Goal: Task Accomplishment & Management: Use online tool/utility

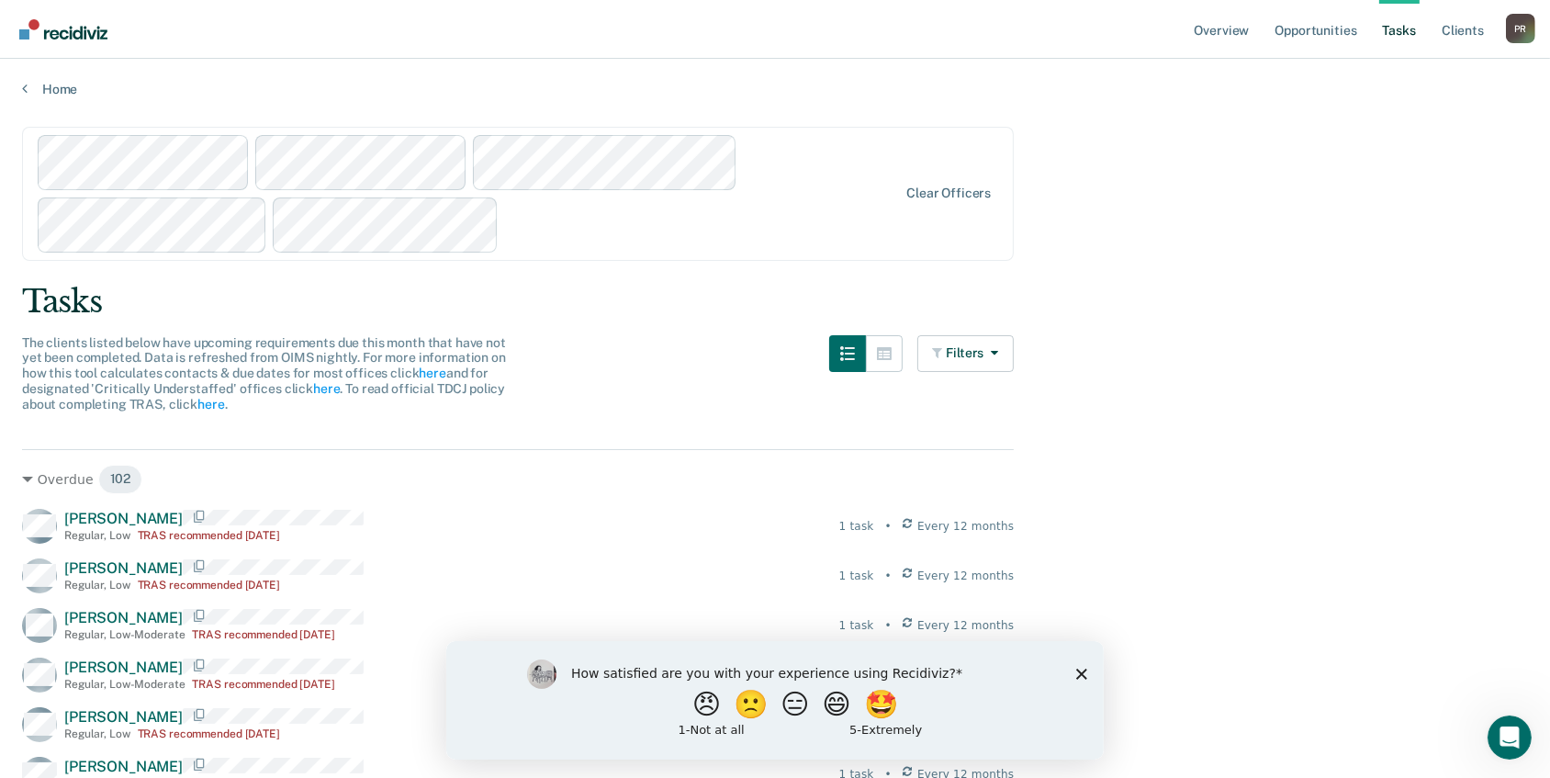
click at [400, 253] on div at bounding box center [468, 194] width 861 height 118
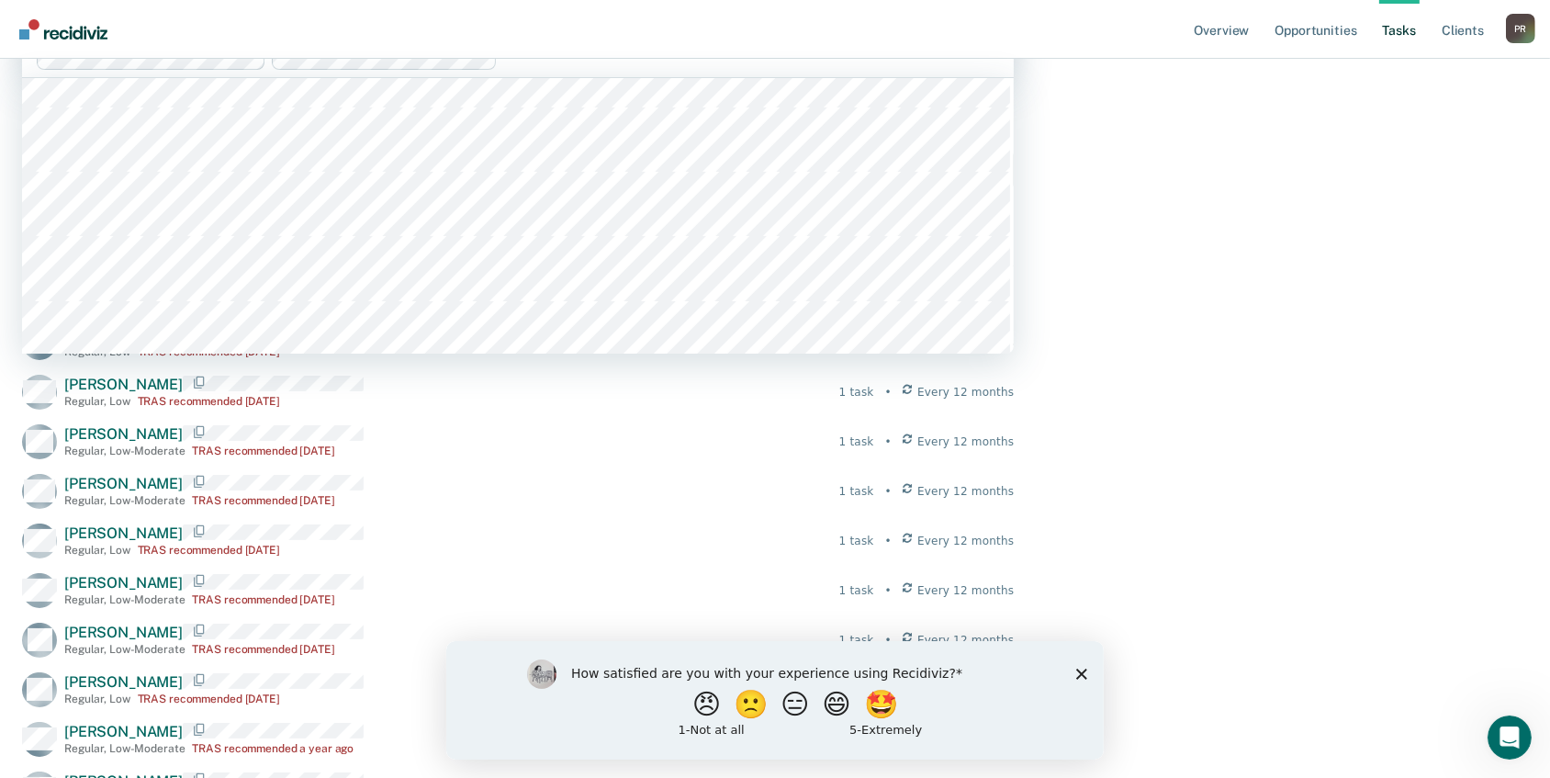
scroll to position [4674, 0]
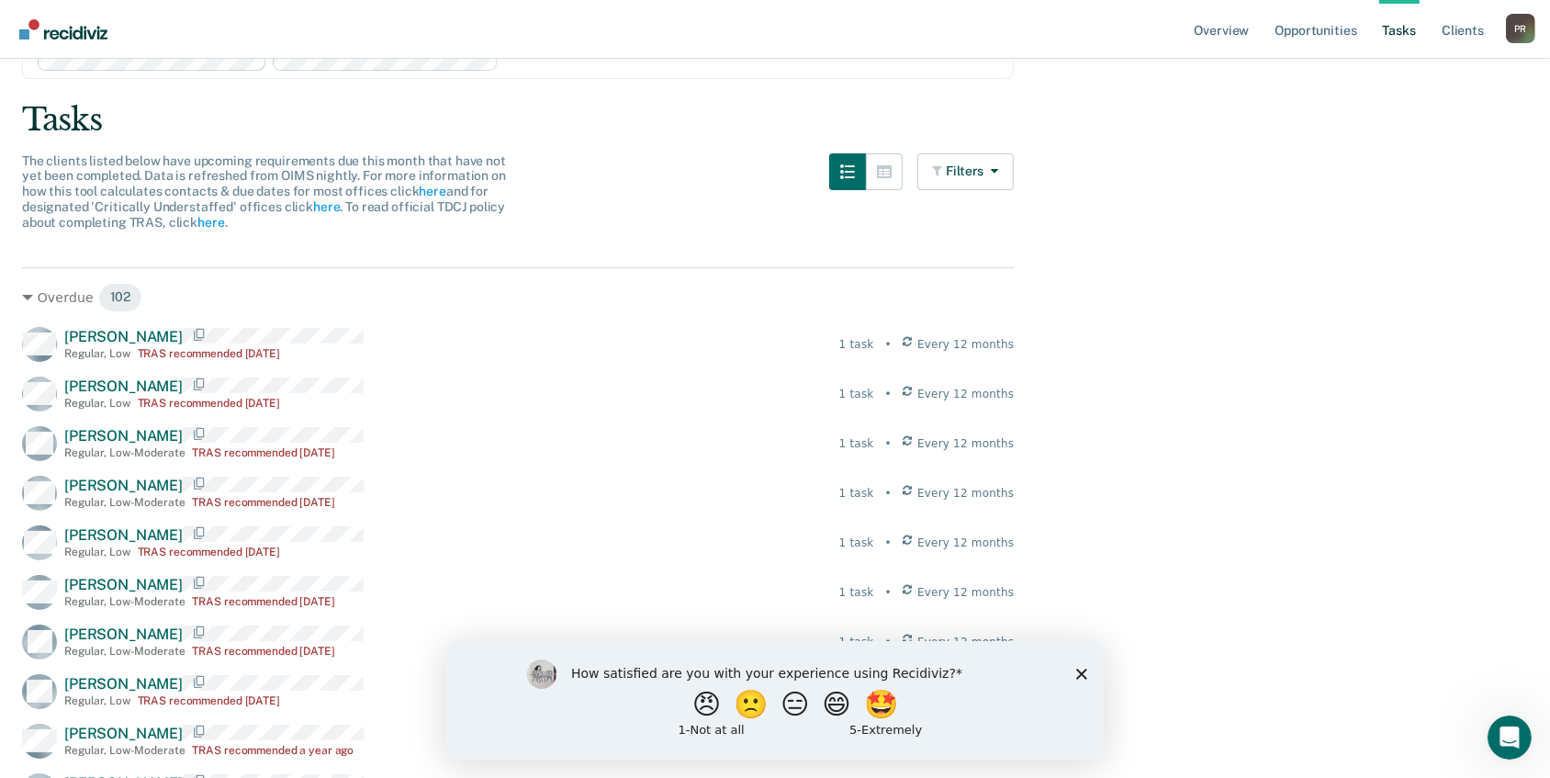
click at [848, 79] on div "Clear officers" at bounding box center [518, 12] width 992 height 134
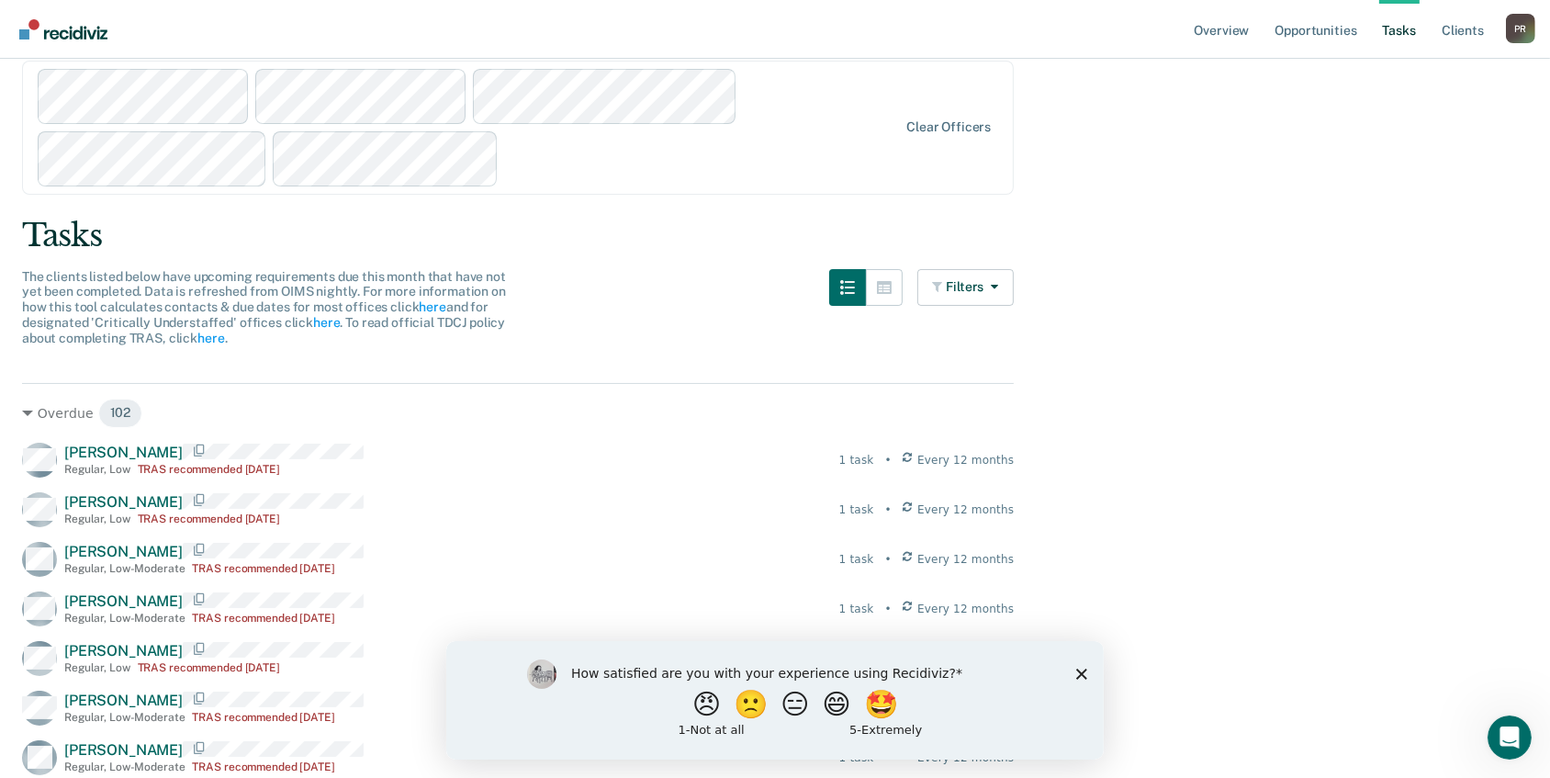
scroll to position [0, 0]
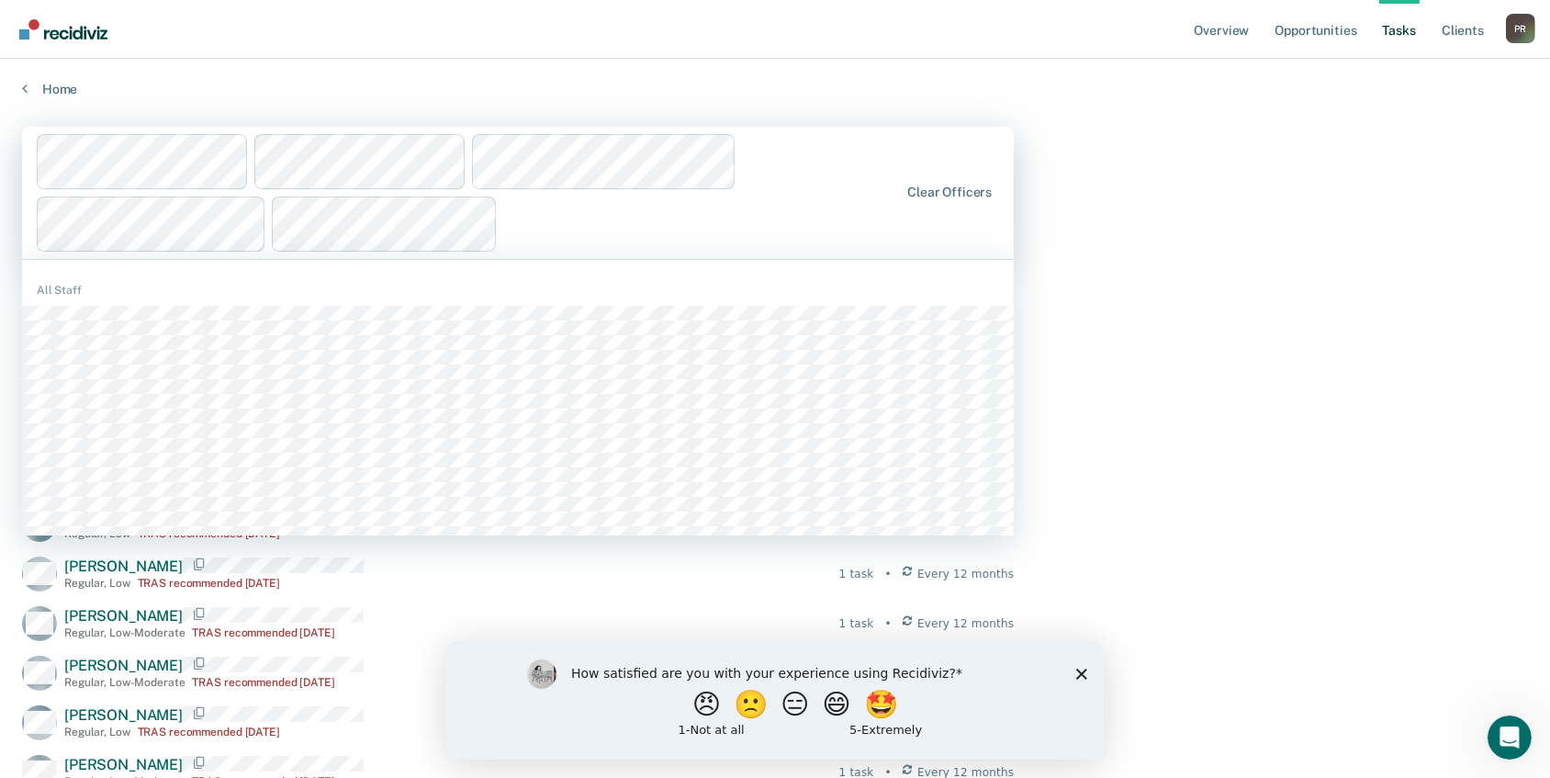
click at [398, 259] on div "1241 results available. Use Up and Down to choose options, press Enter to selec…" at bounding box center [518, 193] width 992 height 132
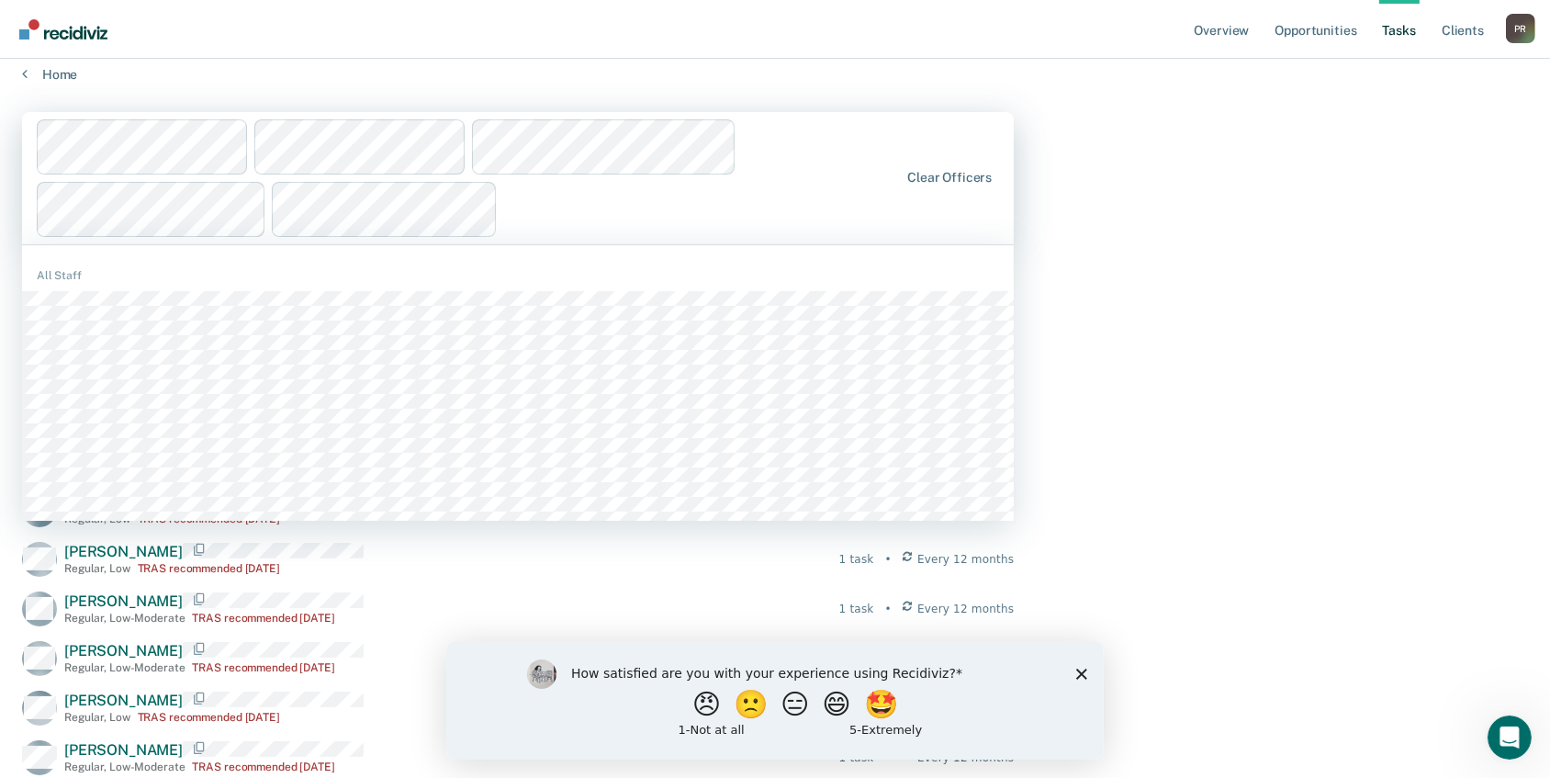
click at [414, 244] on div "1241 results available. Use Up and Down to choose options, press Enter to selec…" at bounding box center [518, 178] width 992 height 132
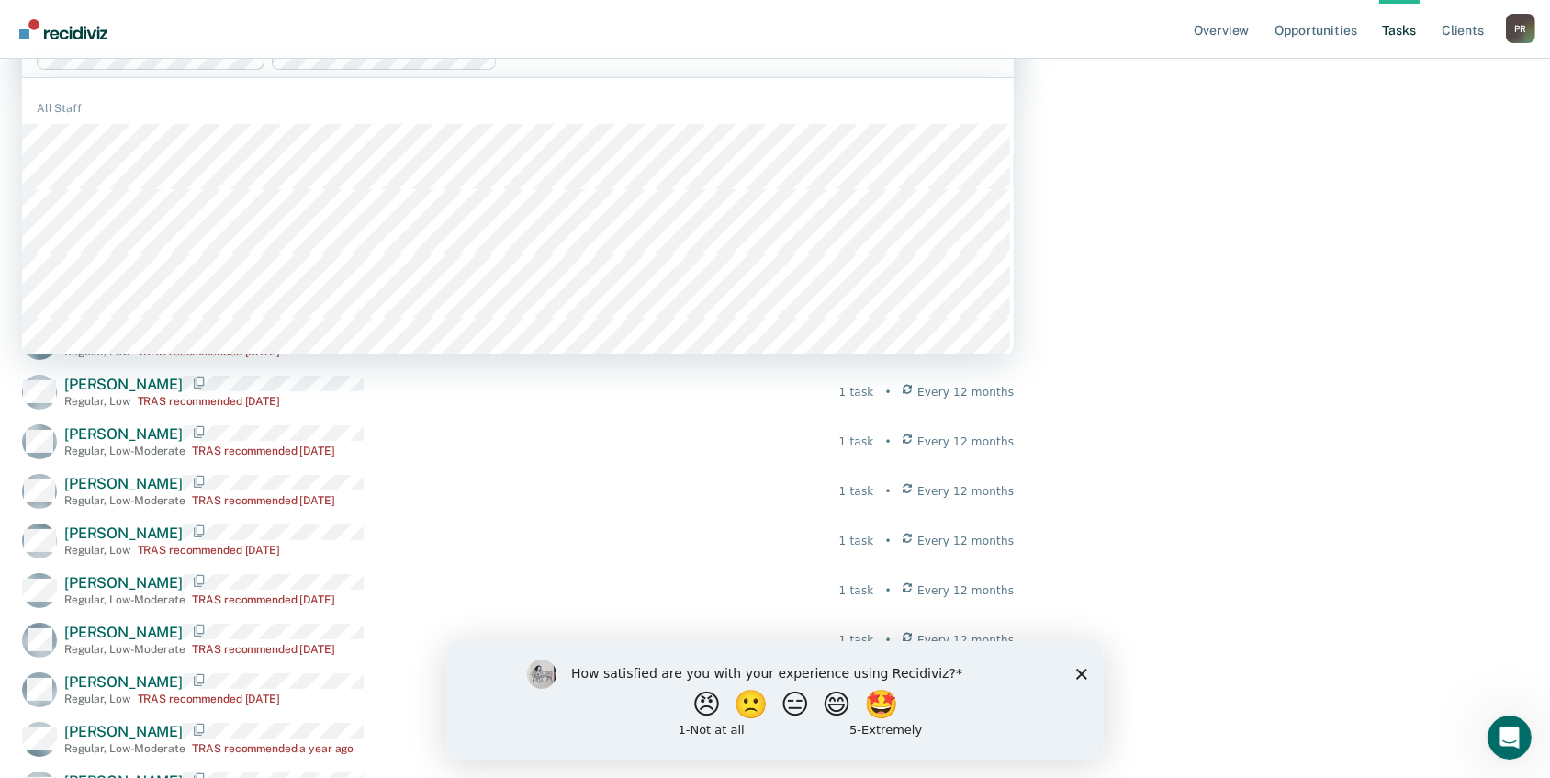
click at [1379, 59] on link "Tasks" at bounding box center [1399, 29] width 40 height 59
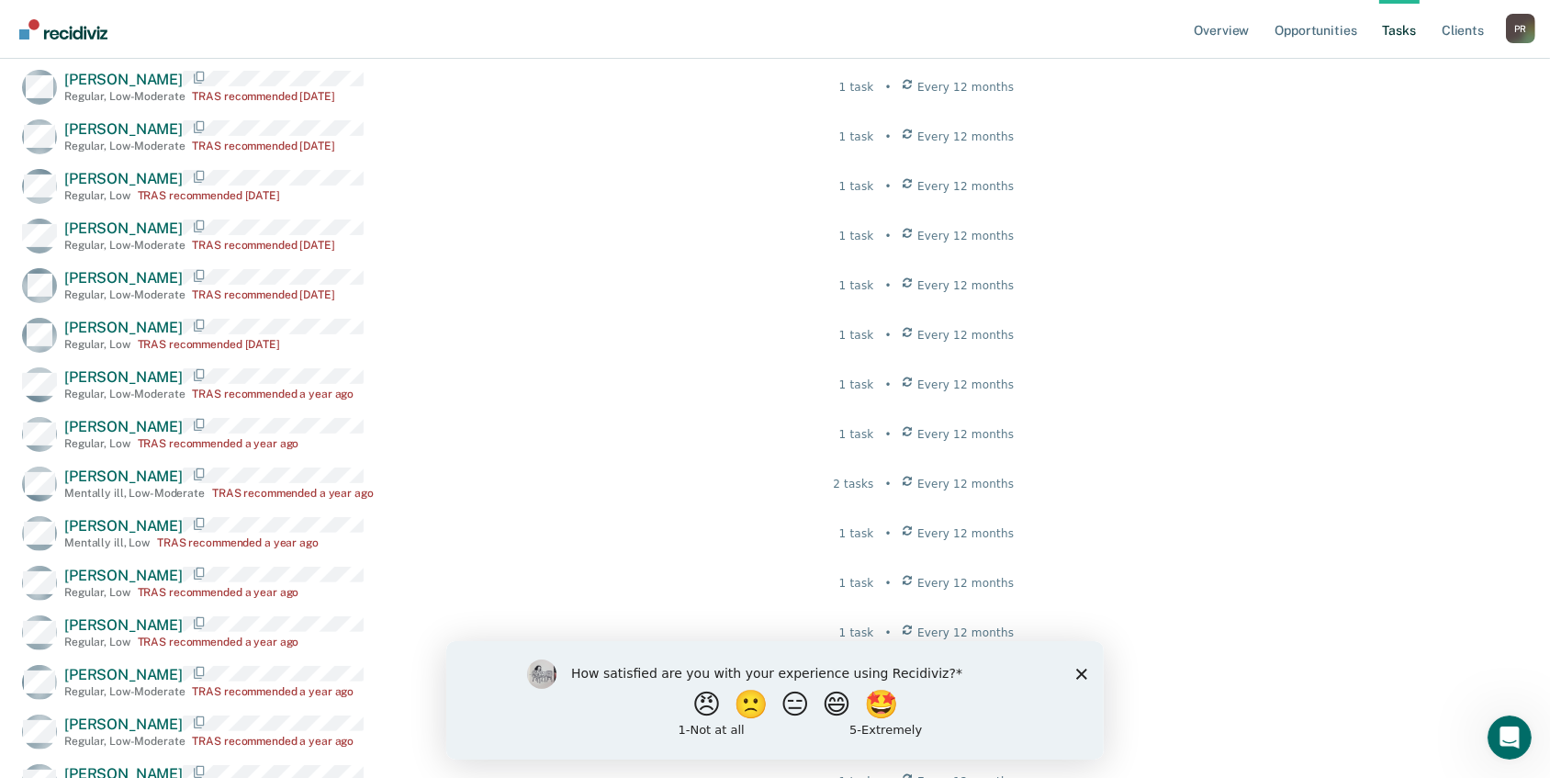
scroll to position [584, 0]
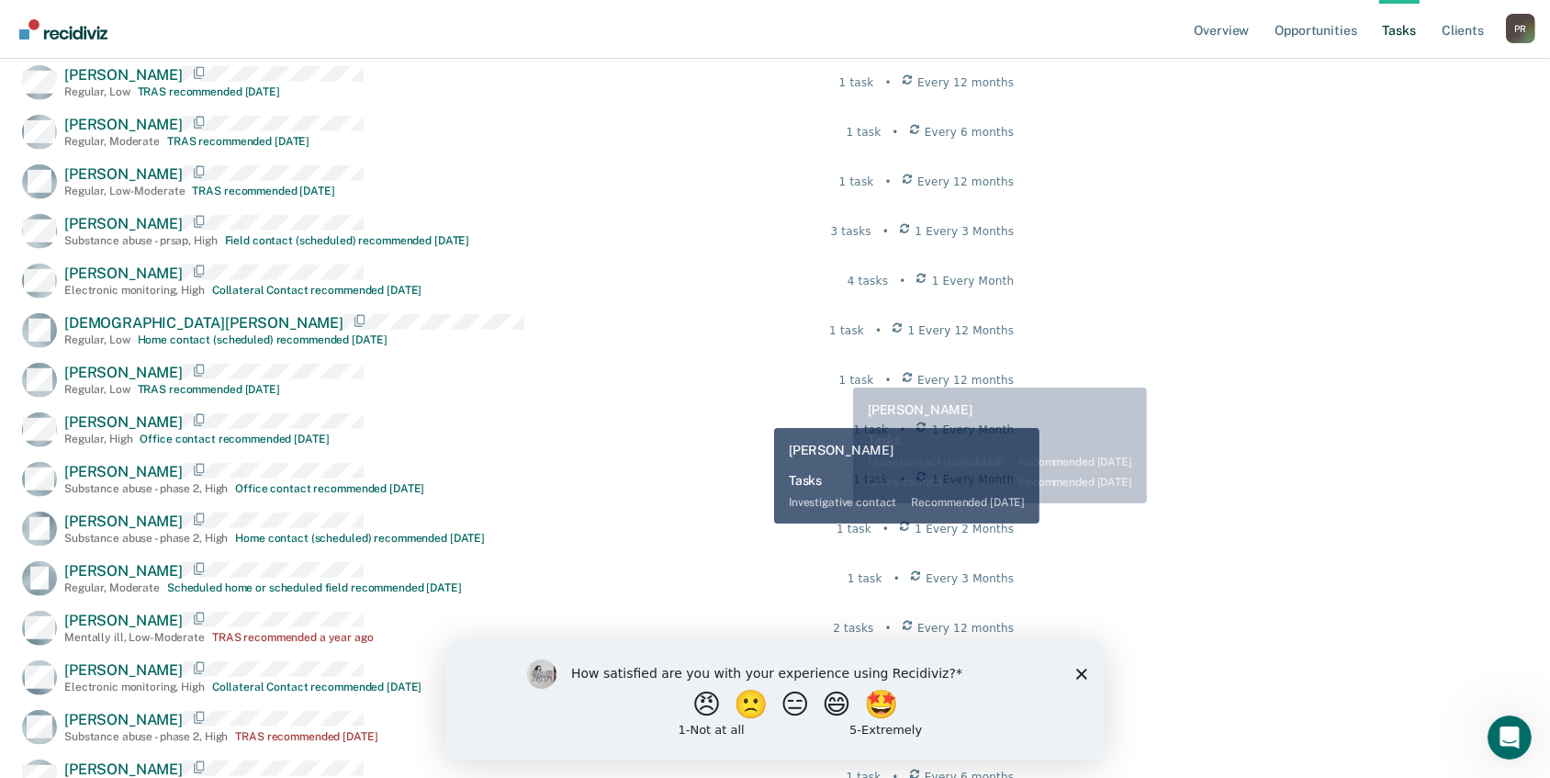
scroll to position [1753, 0]
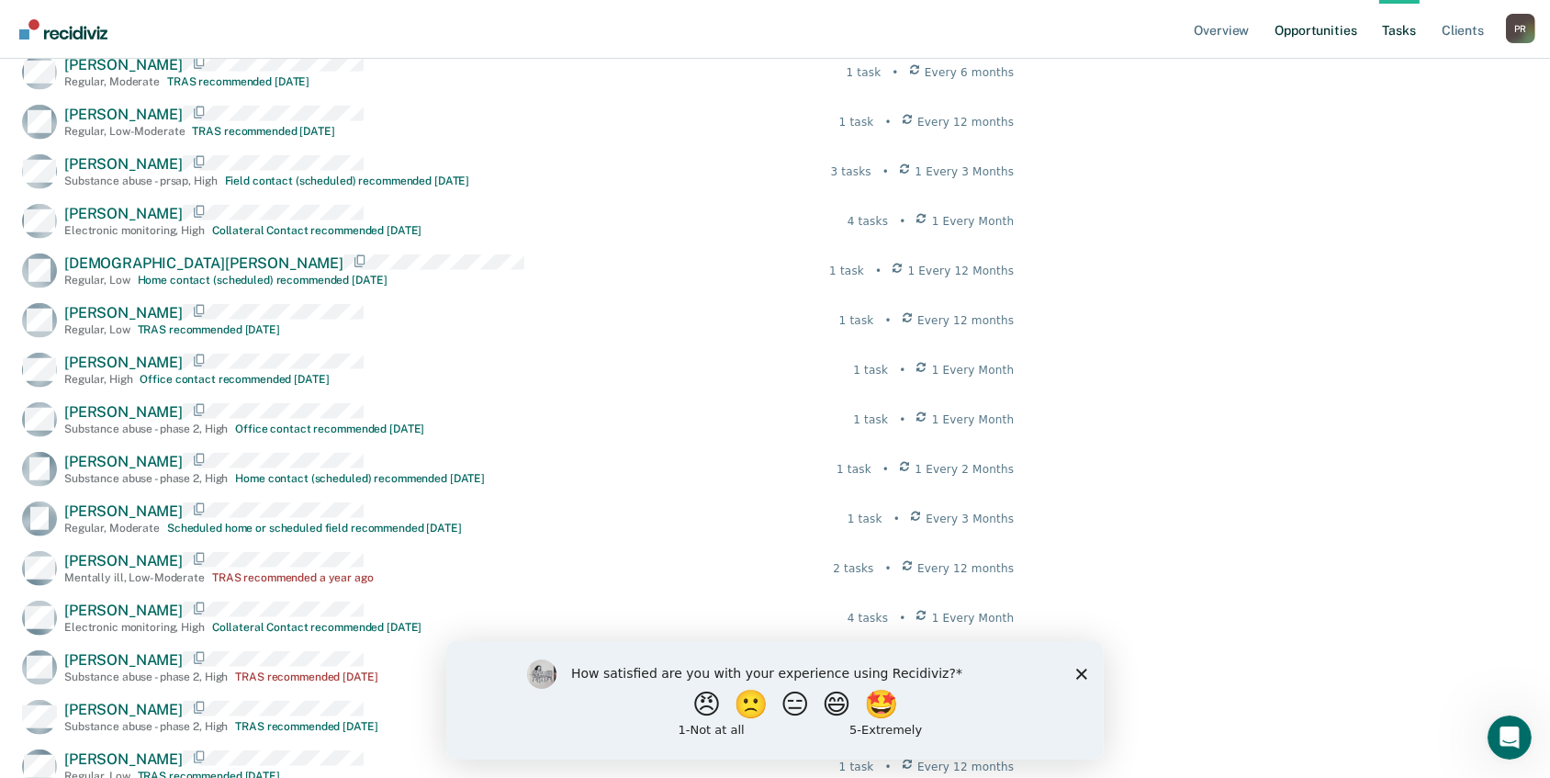
click at [1271, 56] on link "Opportunities" at bounding box center [1315, 29] width 89 height 59
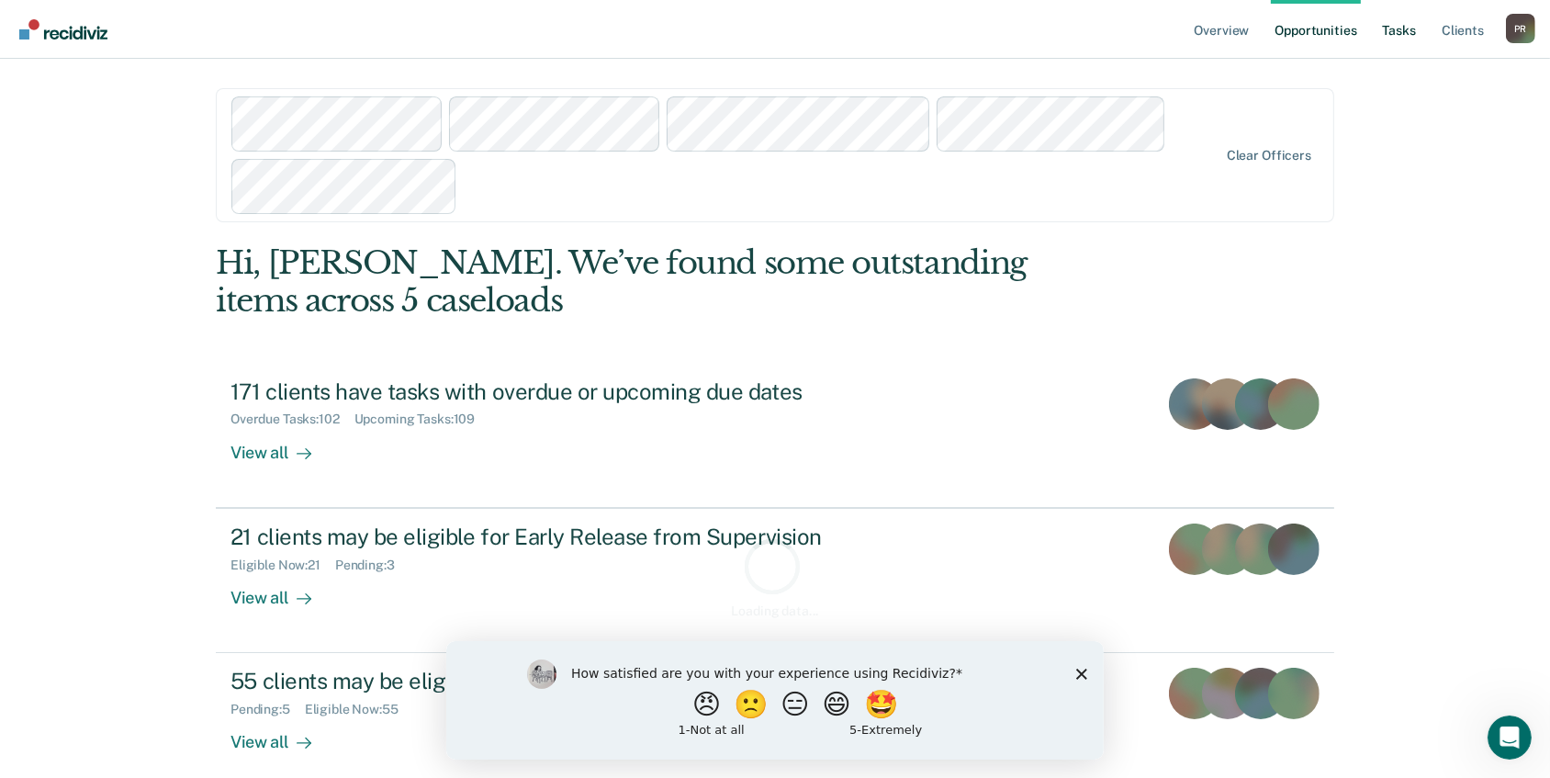
click at [1379, 59] on link "Tasks" at bounding box center [1399, 29] width 40 height 59
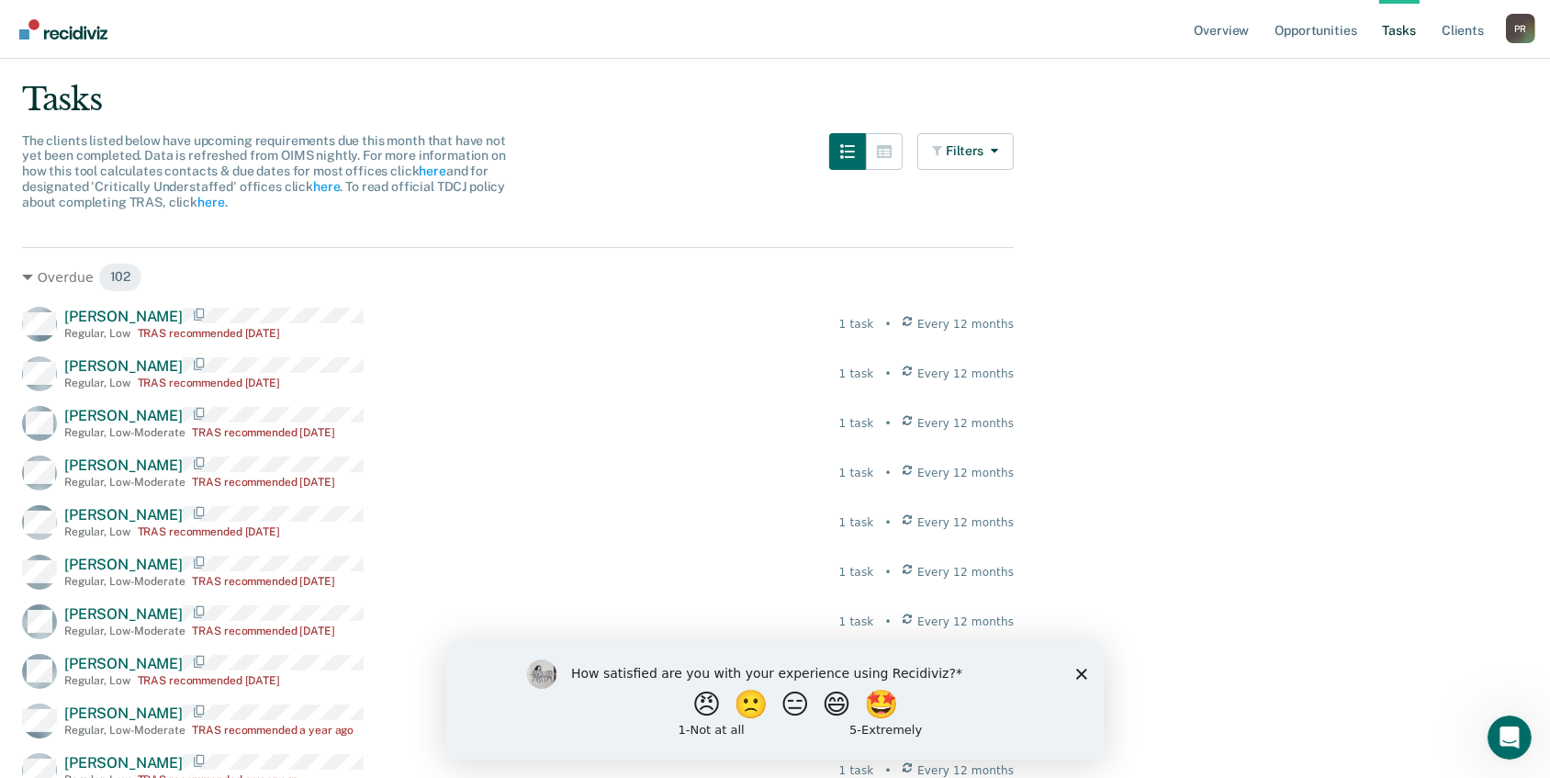
scroll to position [166, 0]
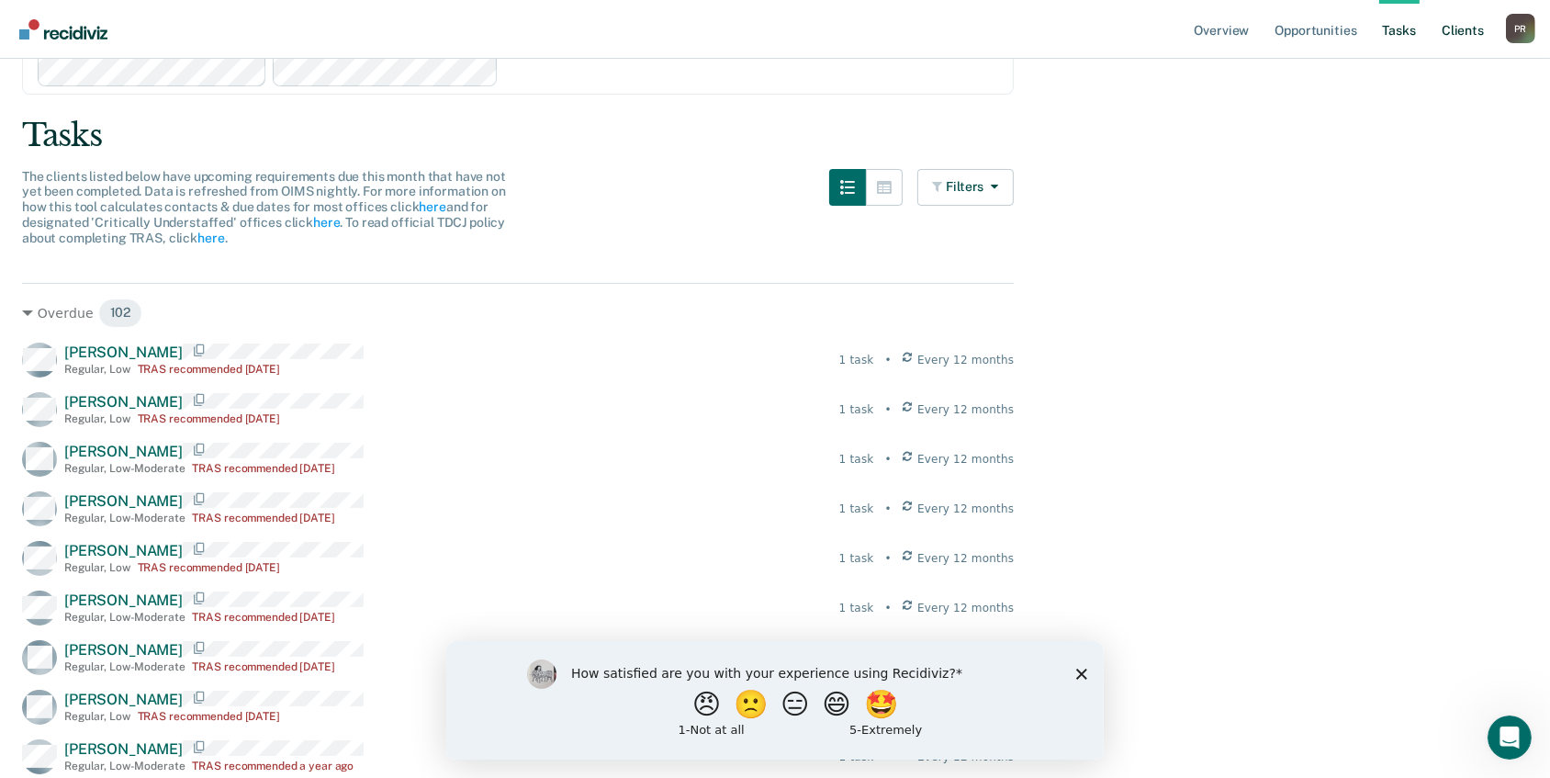
click at [1438, 59] on link "Client s" at bounding box center [1463, 29] width 50 height 59
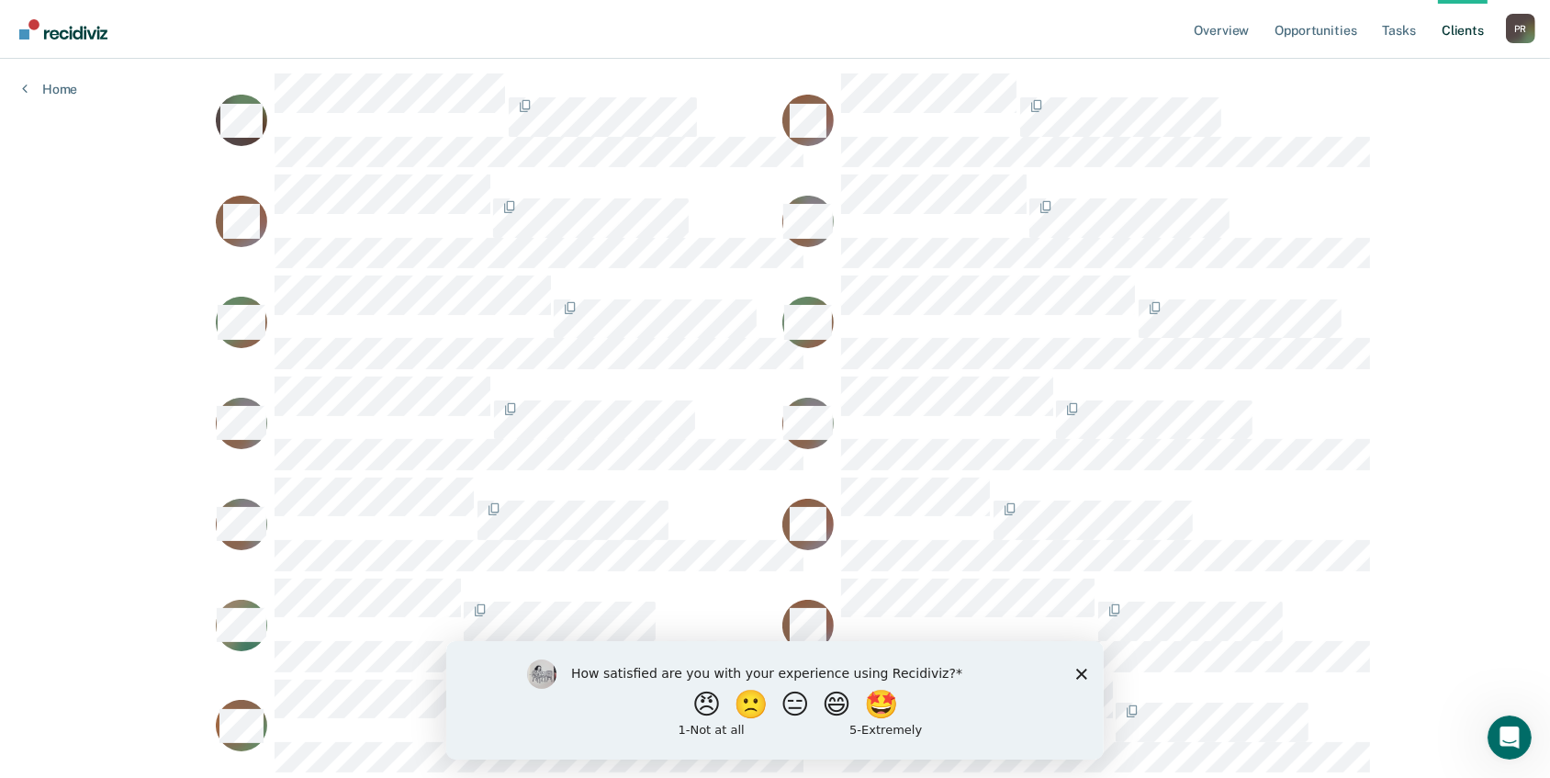
scroll to position [333, 0]
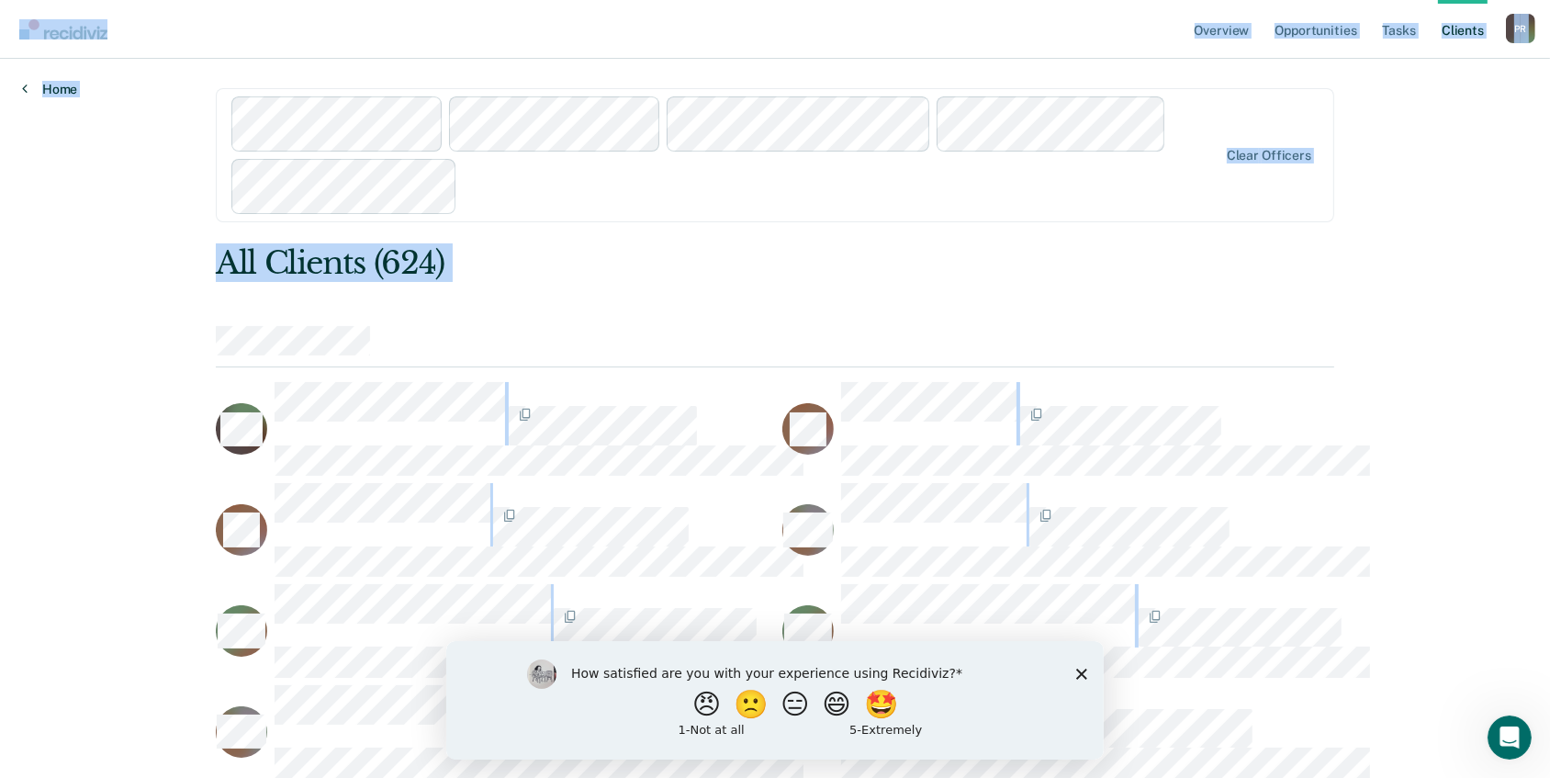
click at [28, 95] on icon at bounding box center [25, 88] width 6 height 15
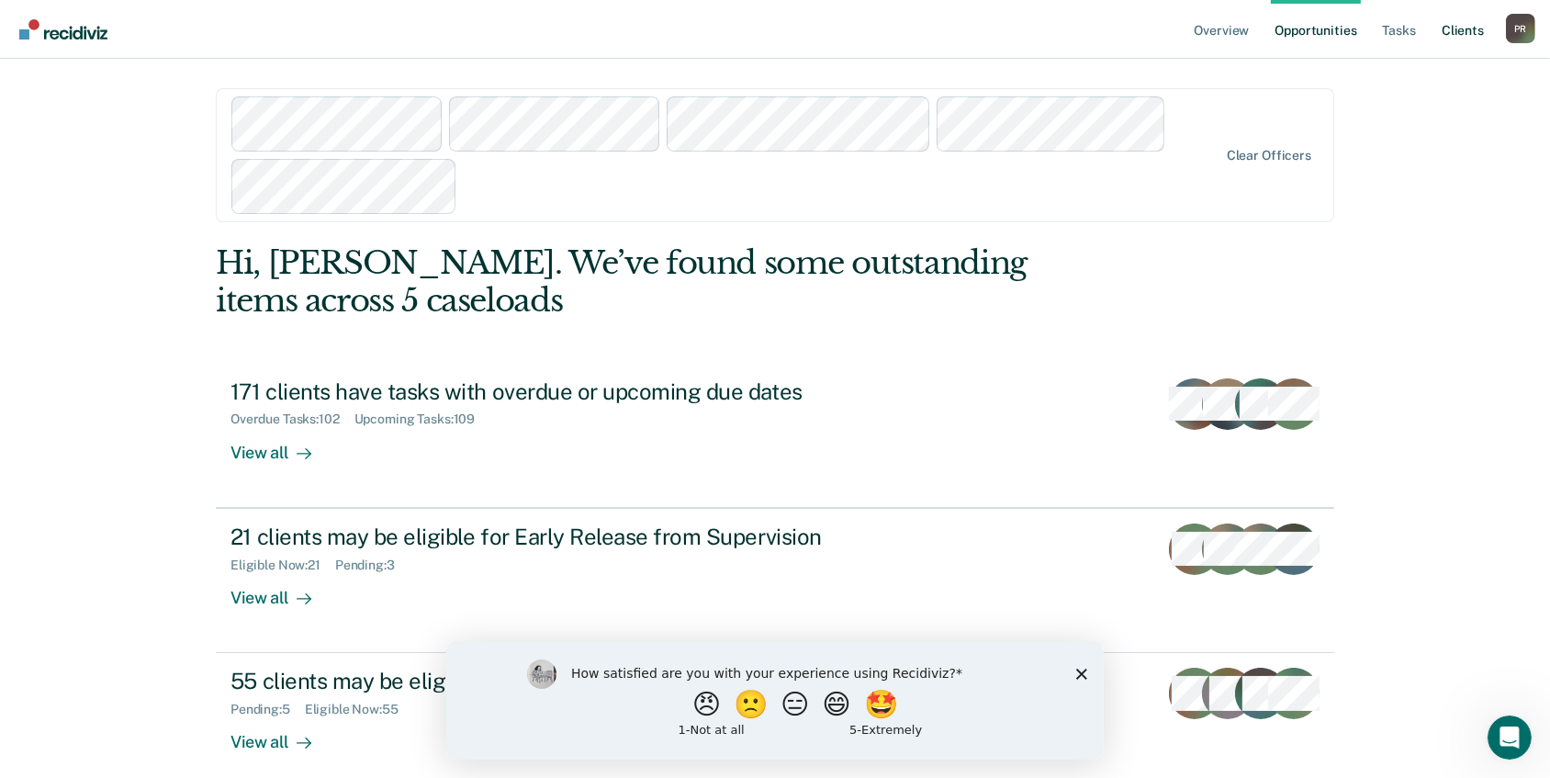
click at [1438, 57] on link "Client s" at bounding box center [1463, 29] width 50 height 59
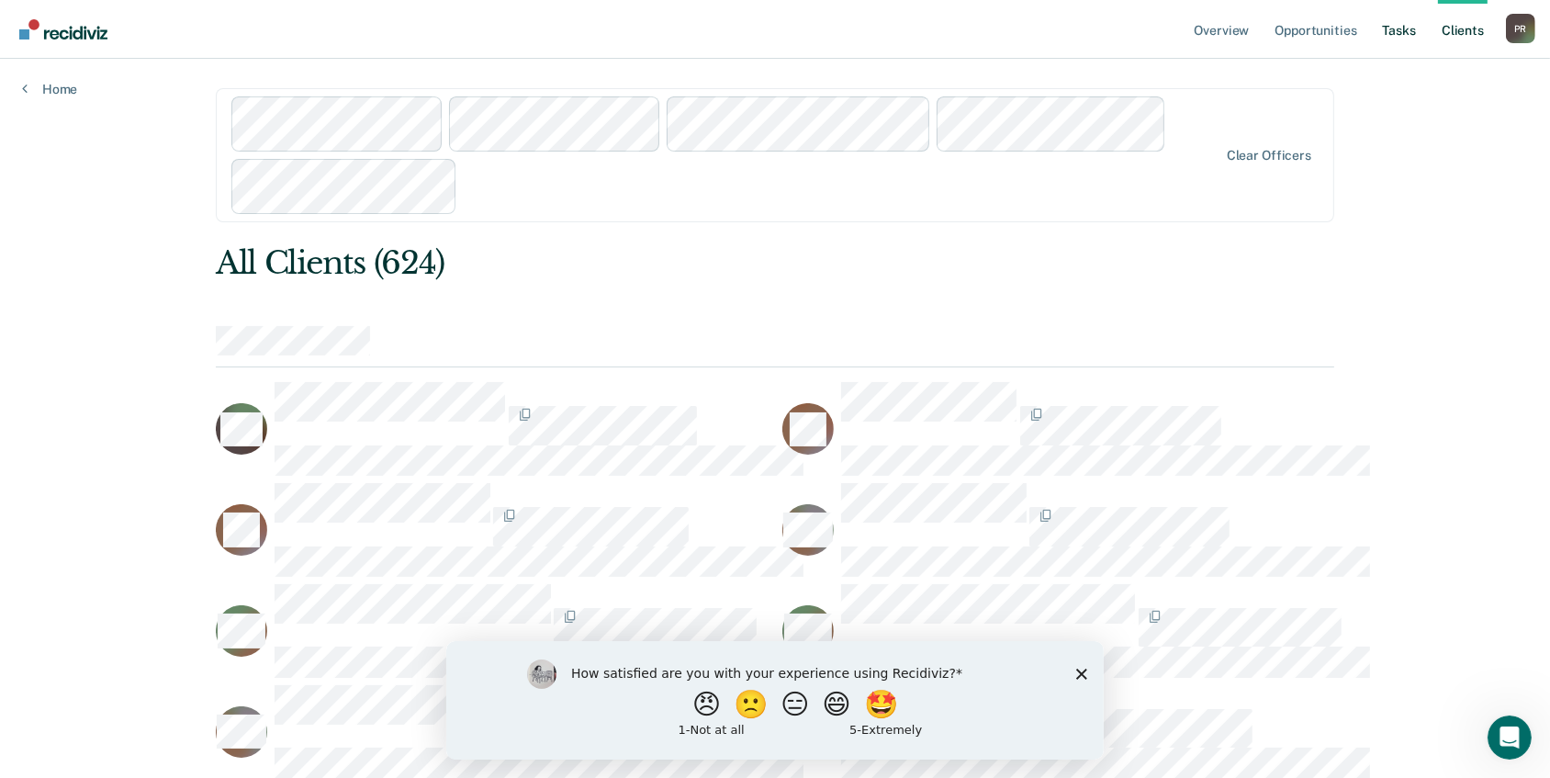
click at [1379, 59] on link "Tasks" at bounding box center [1399, 29] width 40 height 59
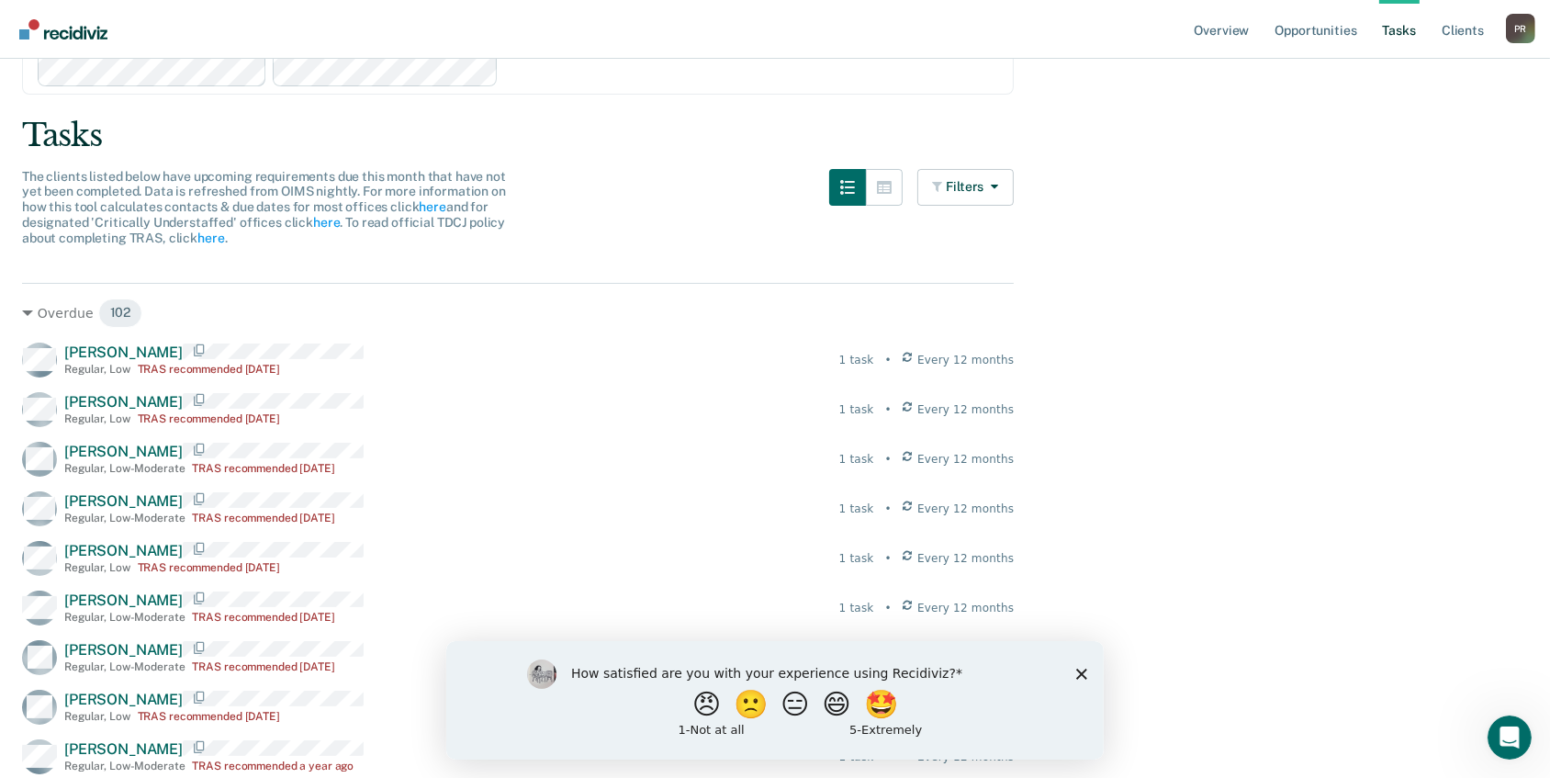
scroll to position [250, 0]
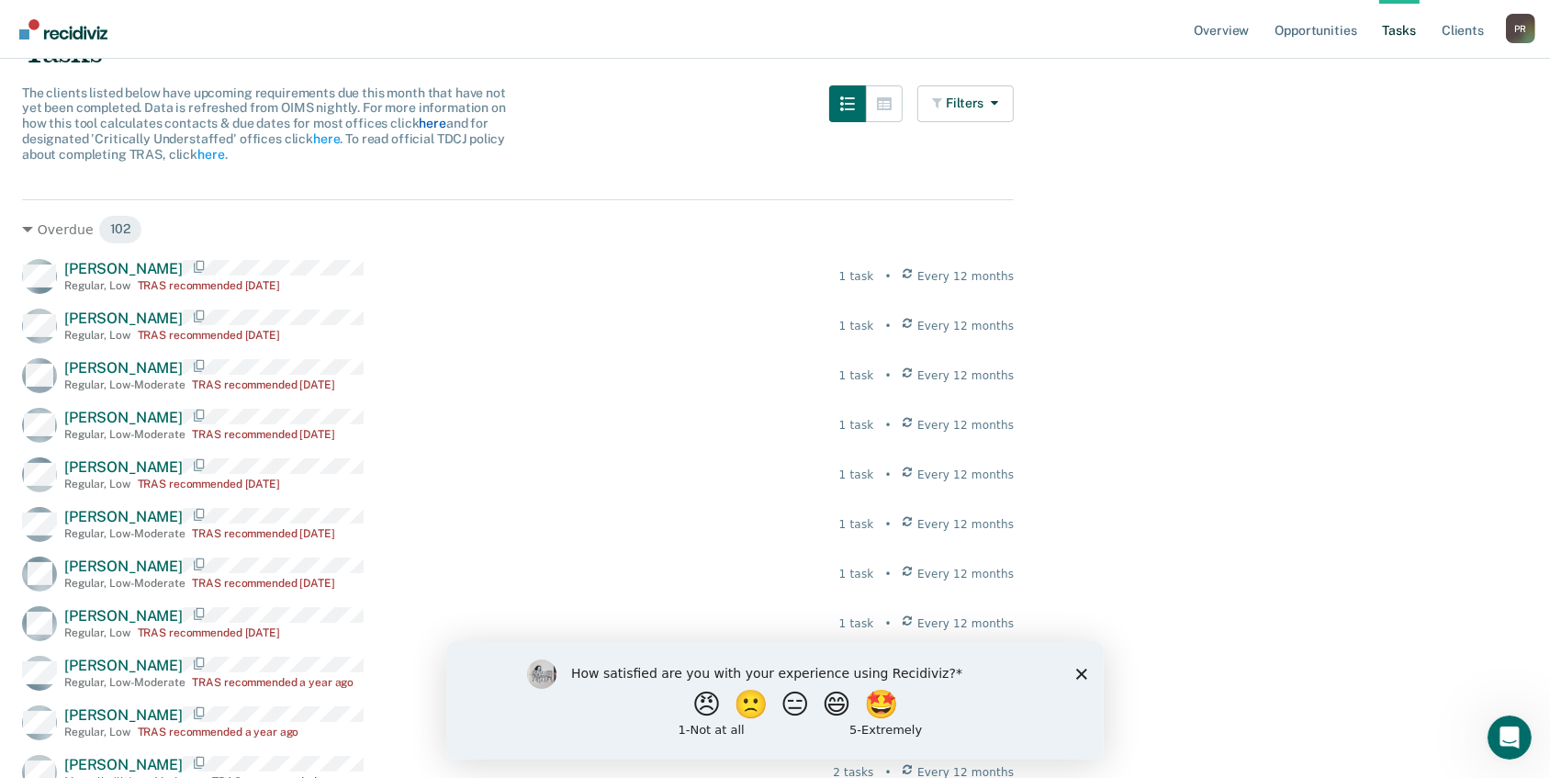
click at [419, 130] on link "here" at bounding box center [432, 123] width 27 height 15
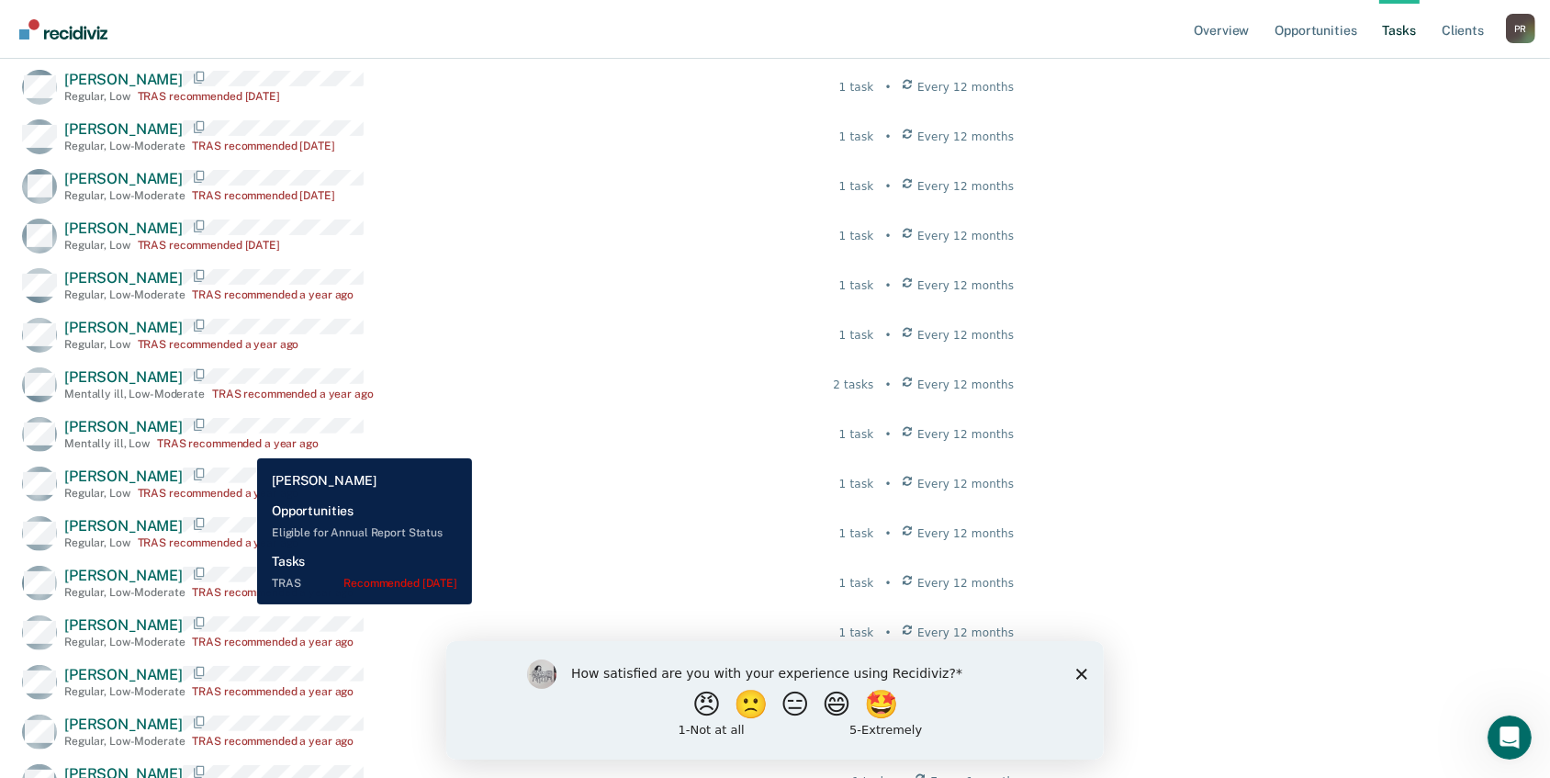
scroll to position [668, 0]
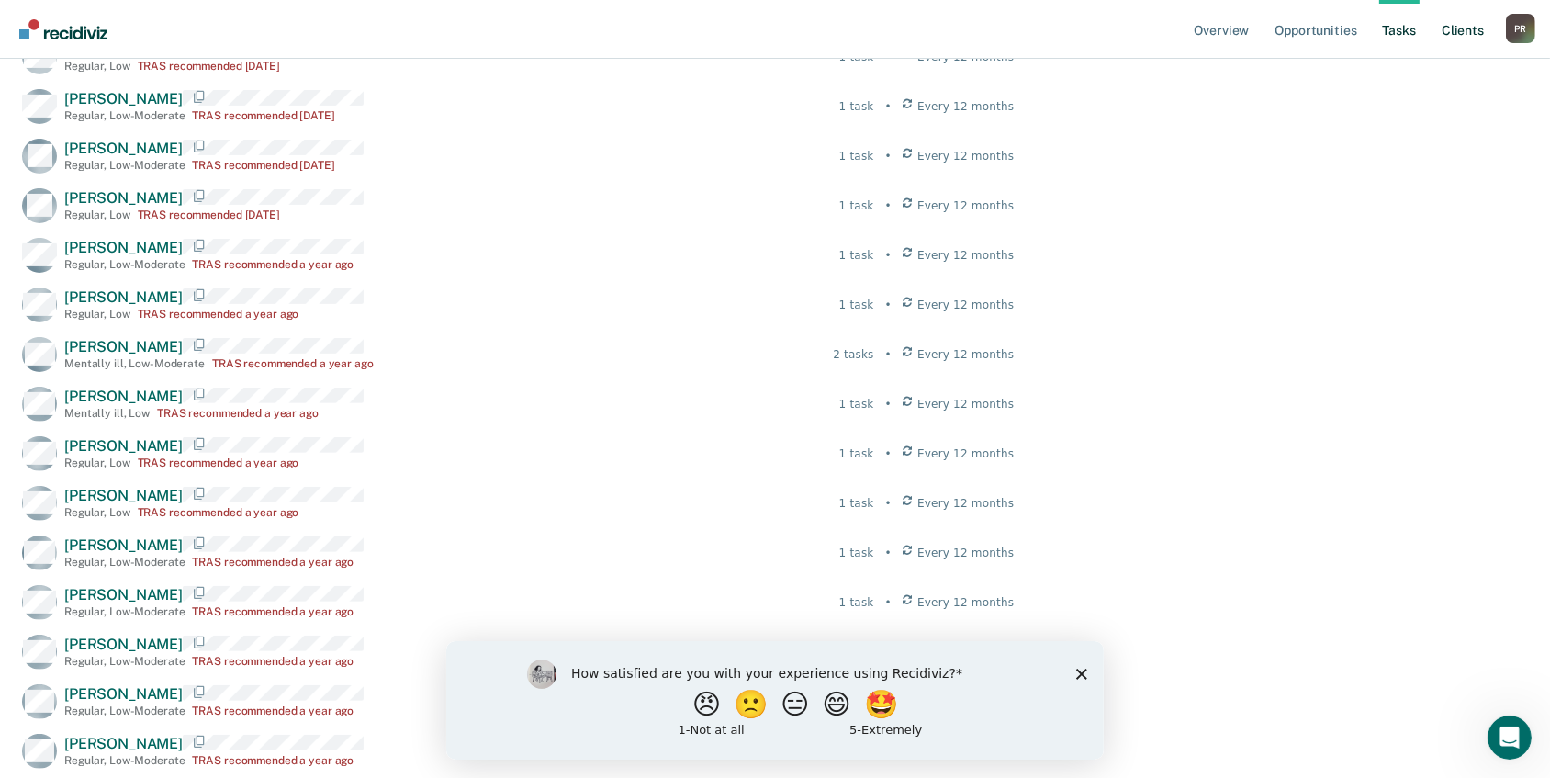
click at [1438, 59] on link "Client s" at bounding box center [1463, 29] width 50 height 59
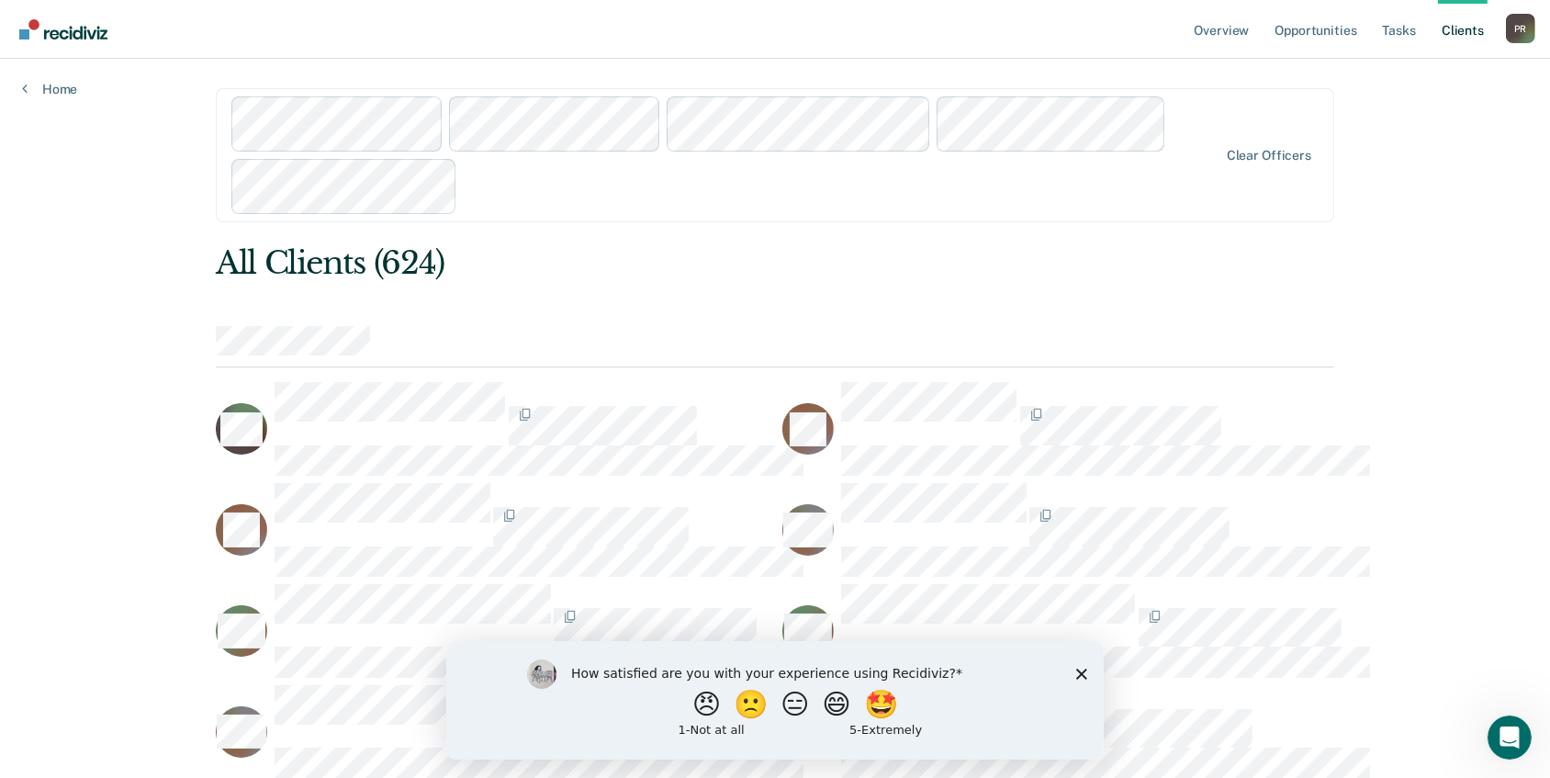
click at [653, 214] on div at bounding box center [725, 155] width 988 height 118
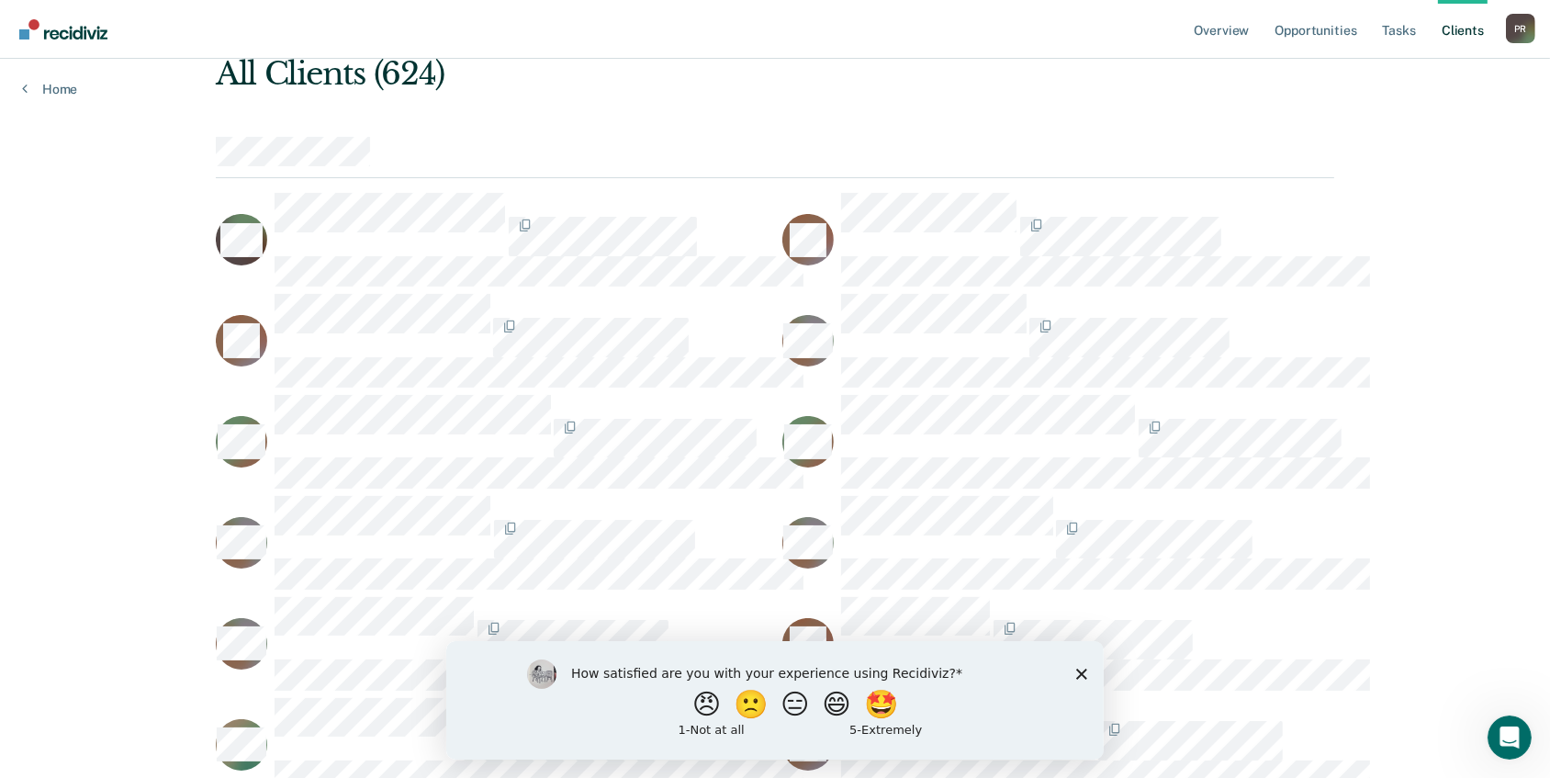
scroll to position [190, 0]
click at [1086, 675] on div "How satisfied are you with your experience using Recidiviz? 😠 🙁 😑 😄 🤩 1 - Not a…" at bounding box center [773, 699] width 657 height 118
click at [1087, 674] on div "How satisfied are you with your experience using Recidiviz? 😠 🙁 😑 😄 🤩 1 - Not a…" at bounding box center [773, 699] width 657 height 118
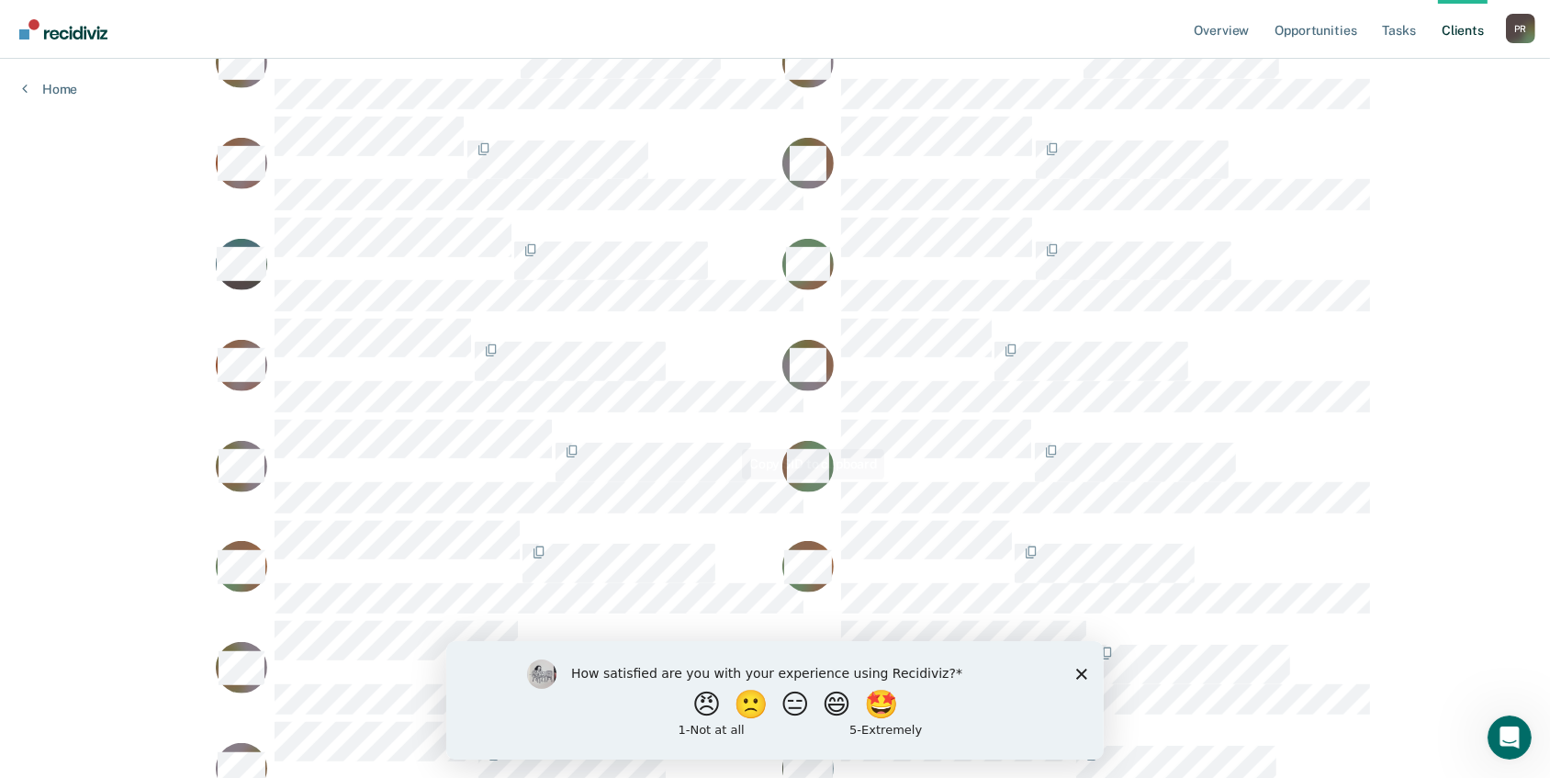
scroll to position [1275, 0]
click at [1379, 59] on link "Tasks" at bounding box center [1399, 29] width 40 height 59
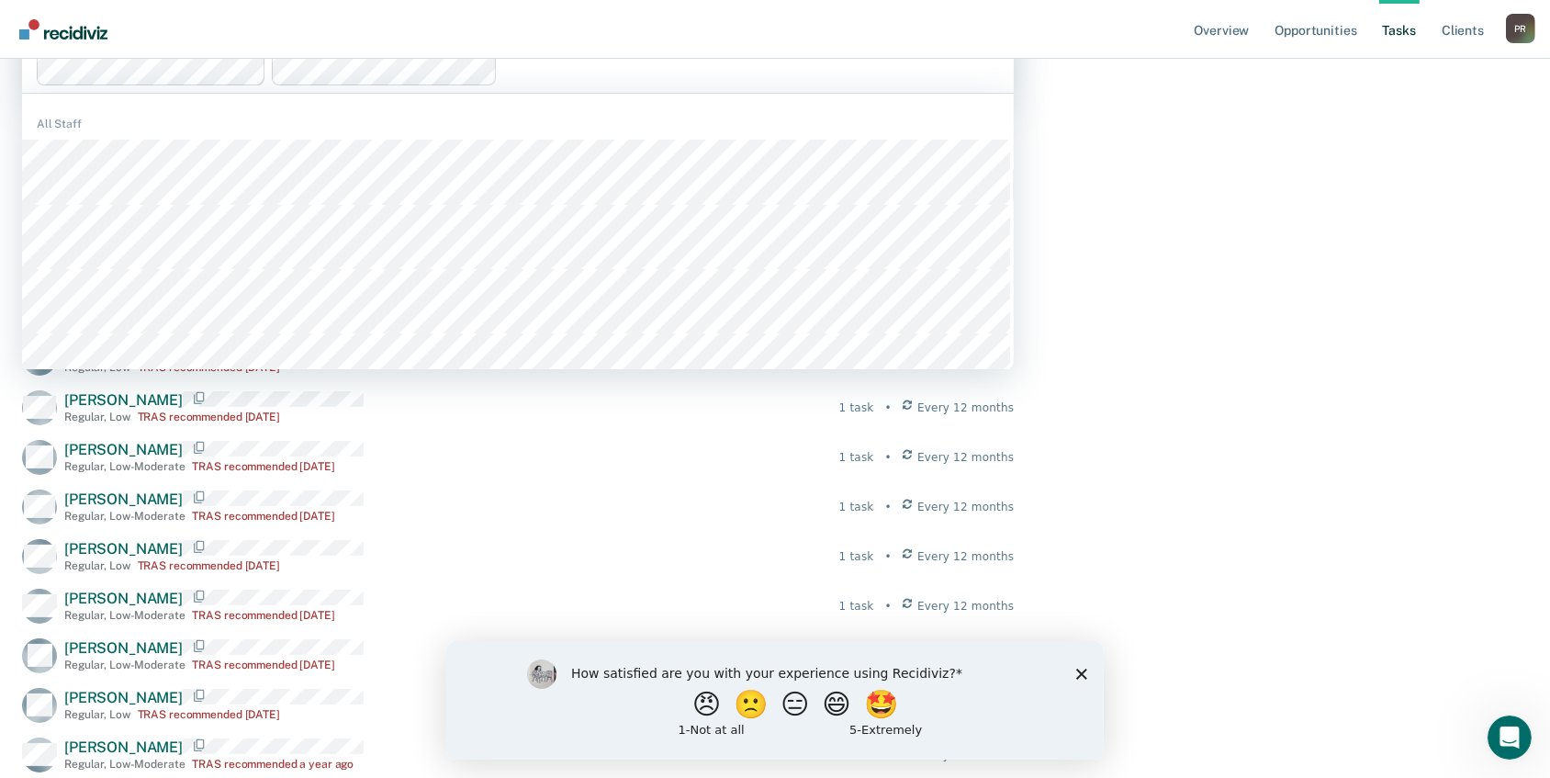
click at [682, 93] on div "1241 results available. Use Up and Down to choose options, press Enter to selec…" at bounding box center [518, 27] width 992 height 132
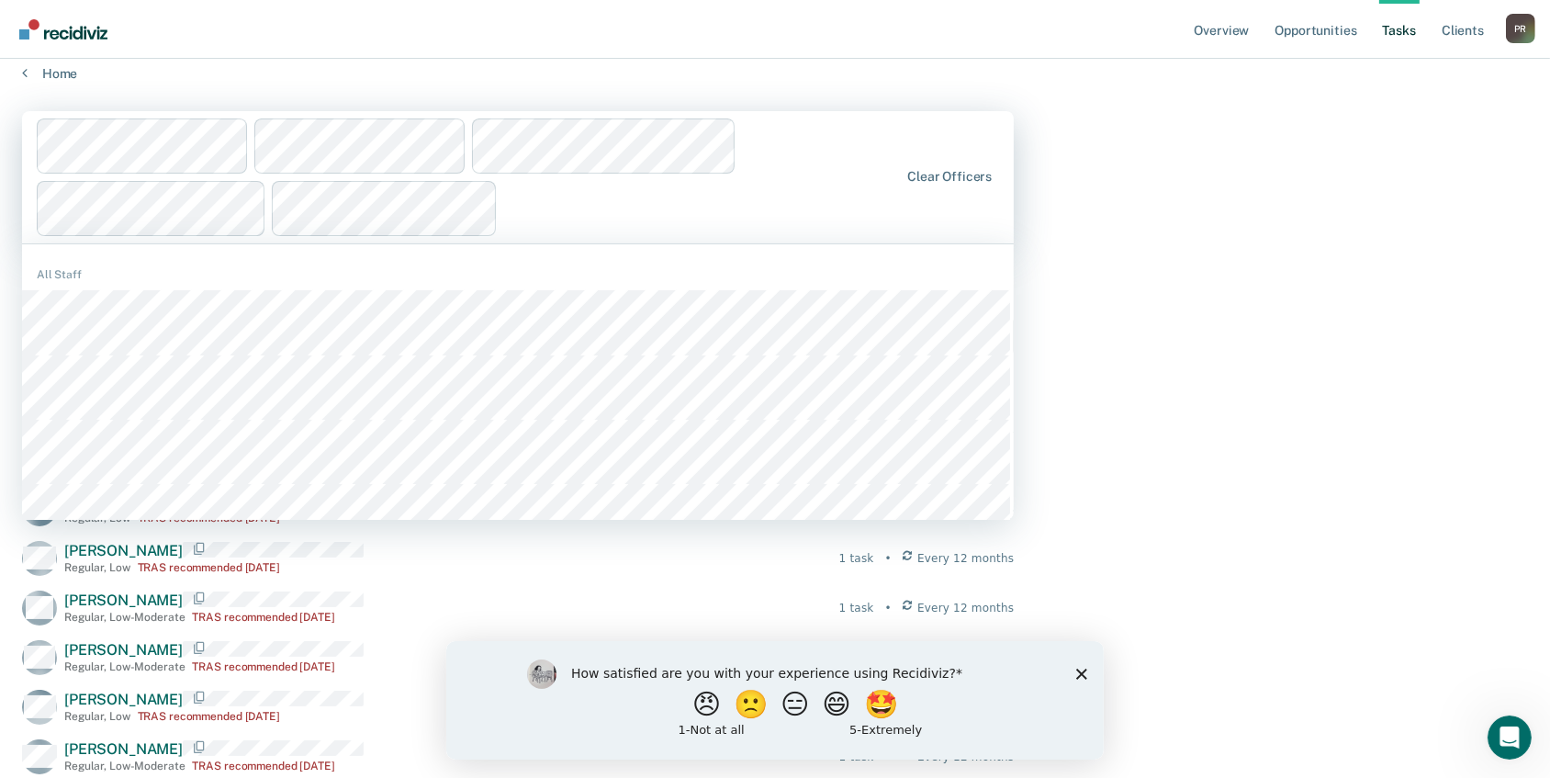
scroll to position [15, 0]
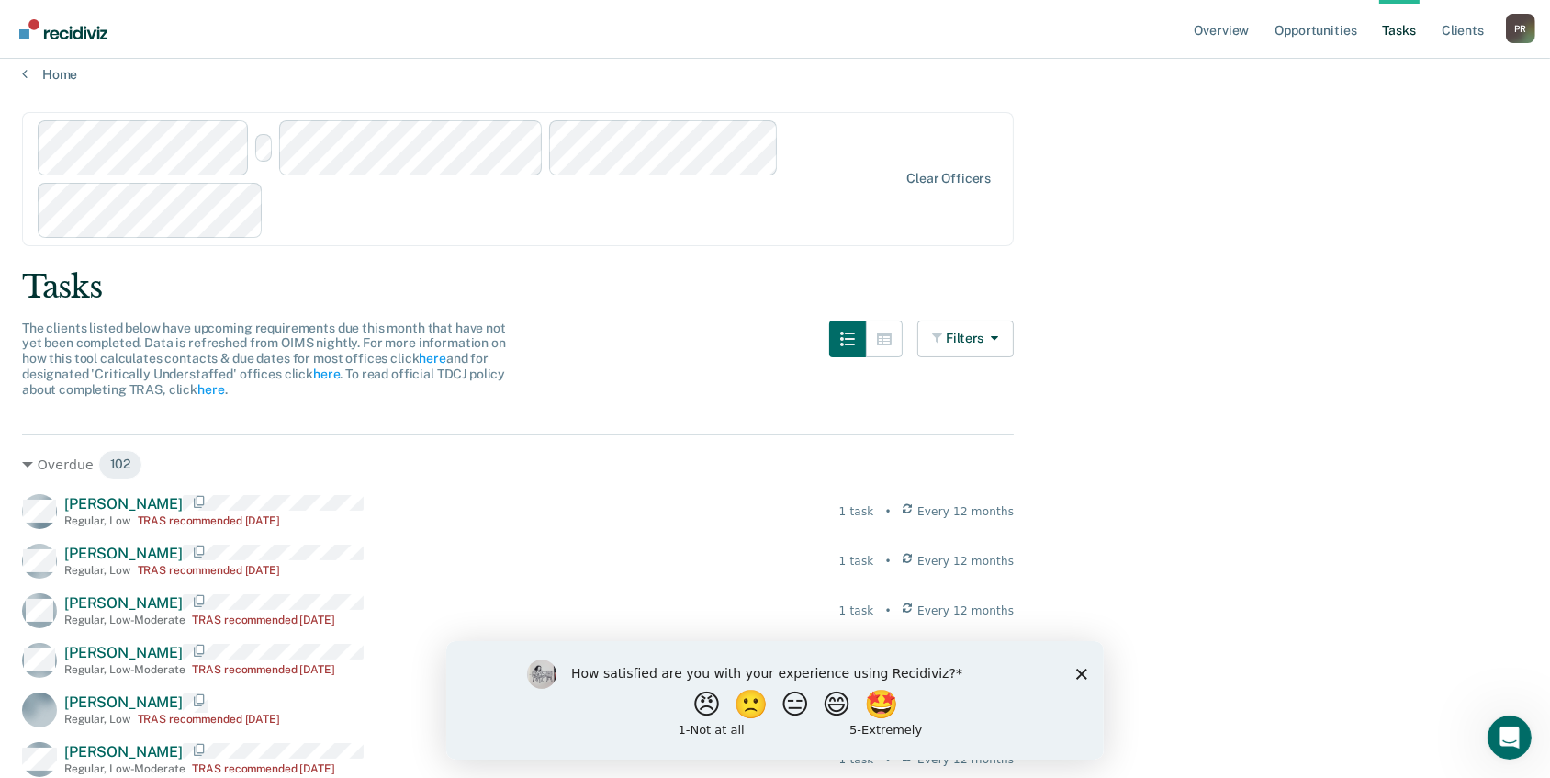
click at [185, 306] on div "Tasks" at bounding box center [775, 287] width 1506 height 38
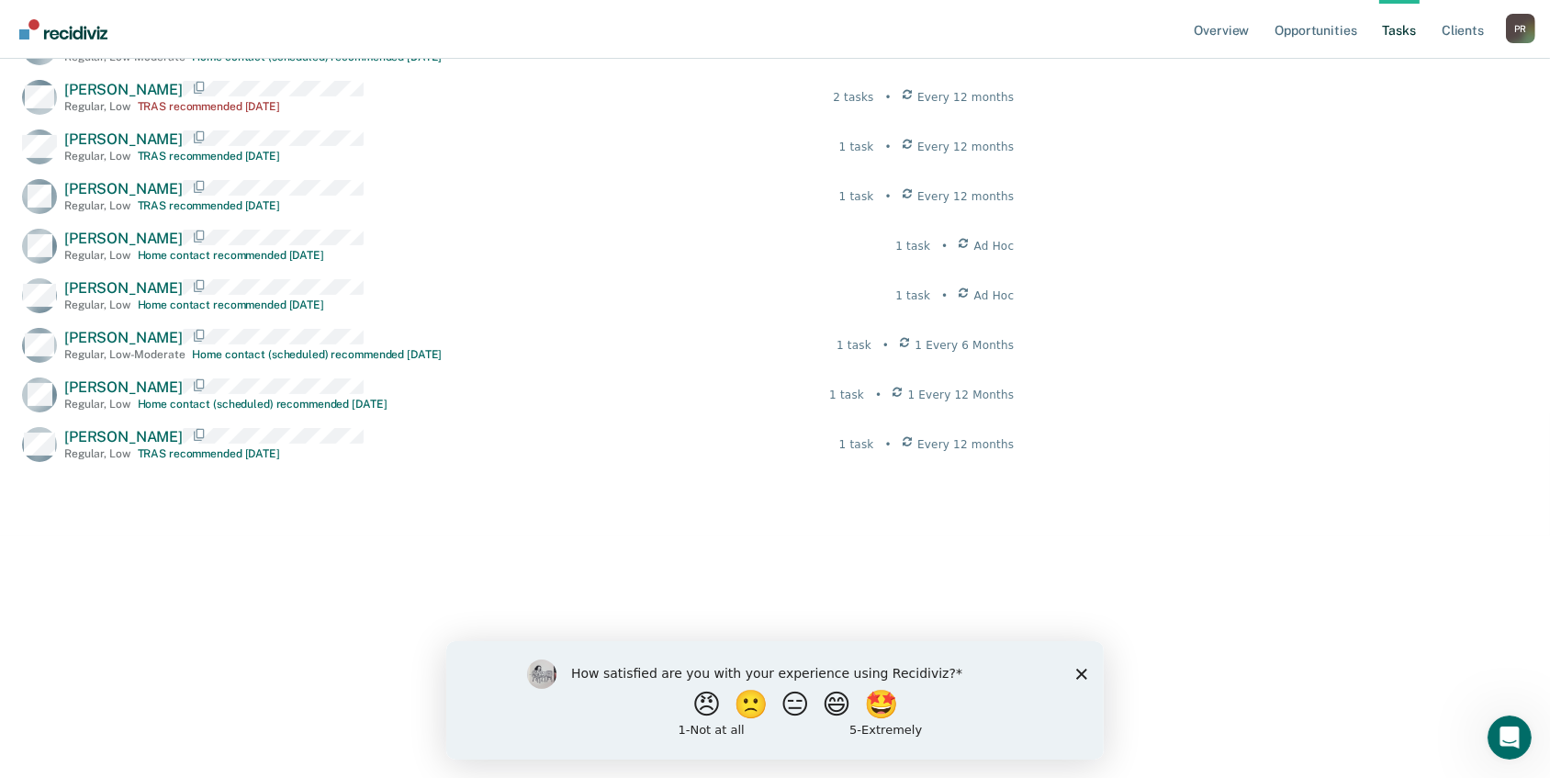
scroll to position [20209, 0]
click at [1438, 59] on link "Client s" at bounding box center [1463, 29] width 50 height 59
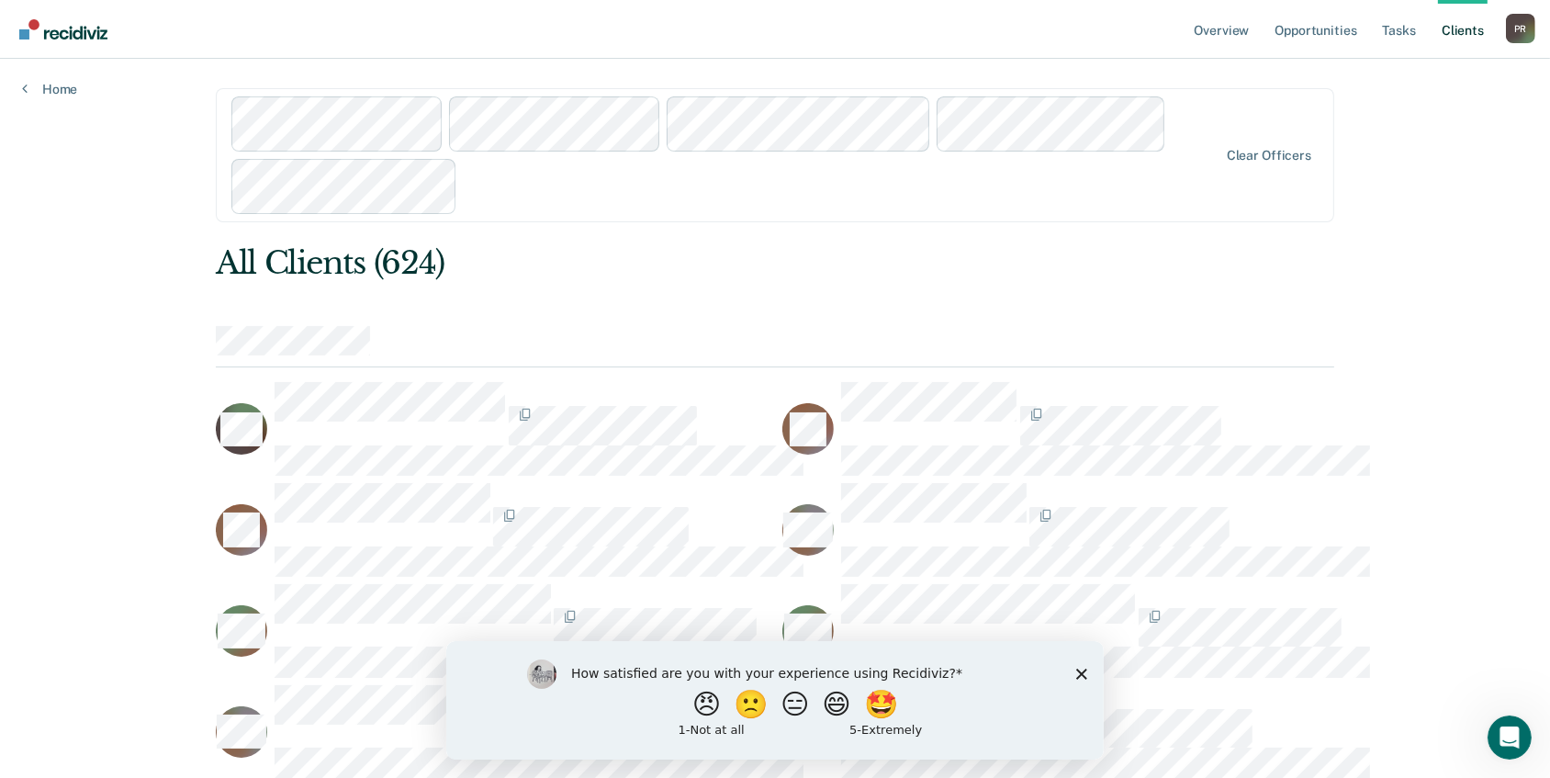
click at [1291, 222] on div "Clear officers" at bounding box center [775, 155] width 1118 height 134
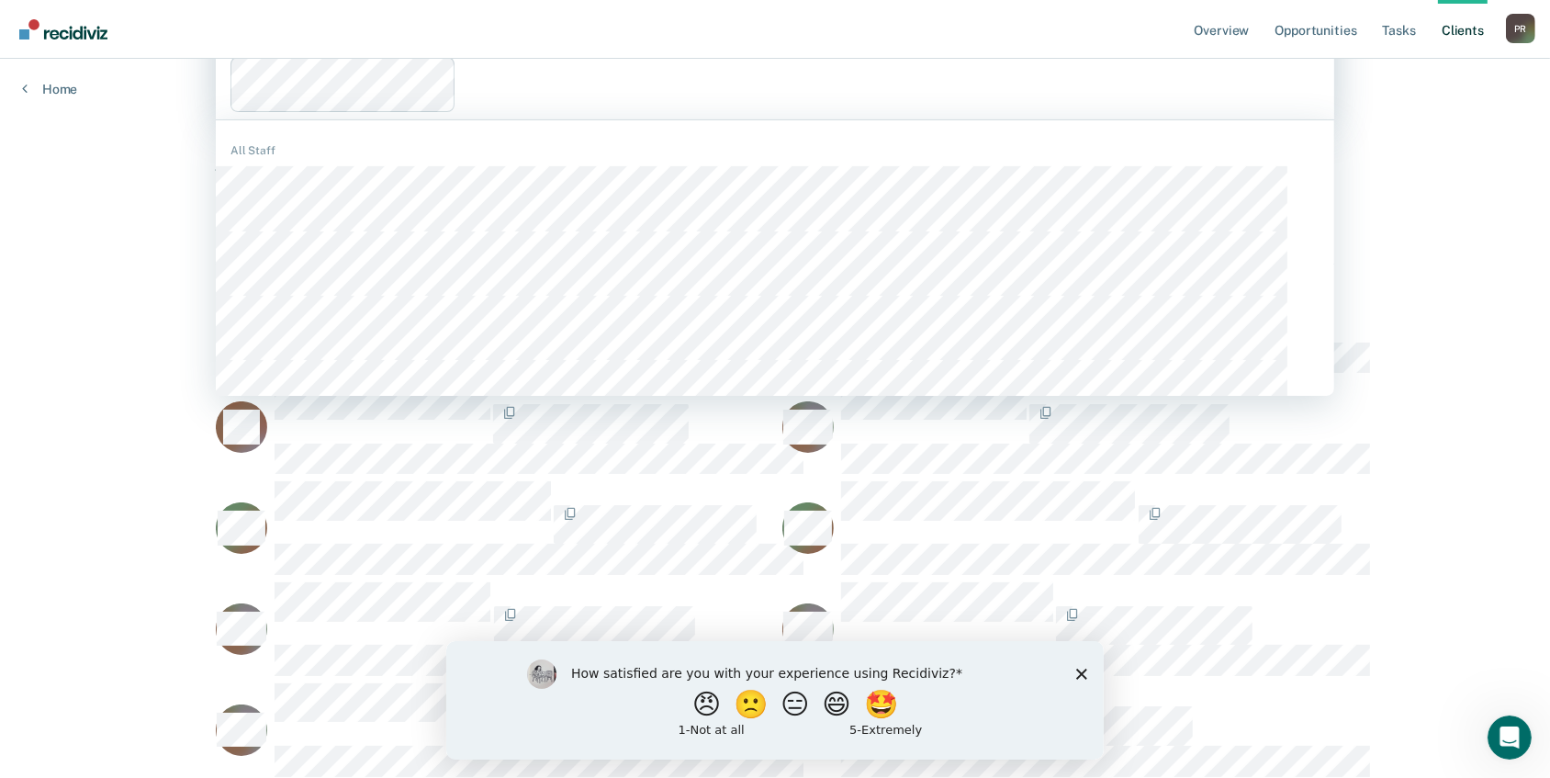
scroll to position [106, 0]
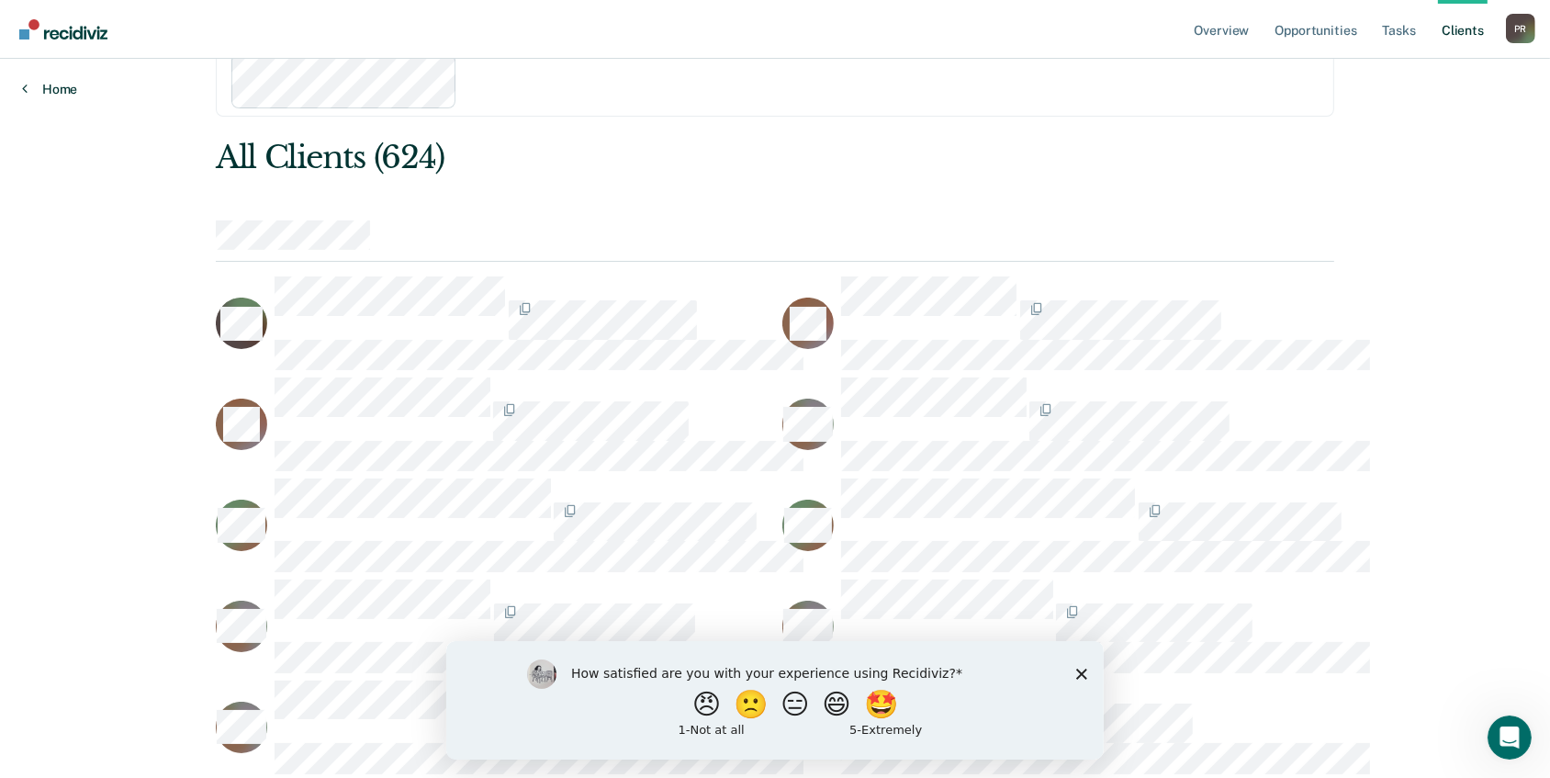
click at [28, 95] on icon at bounding box center [25, 88] width 6 height 15
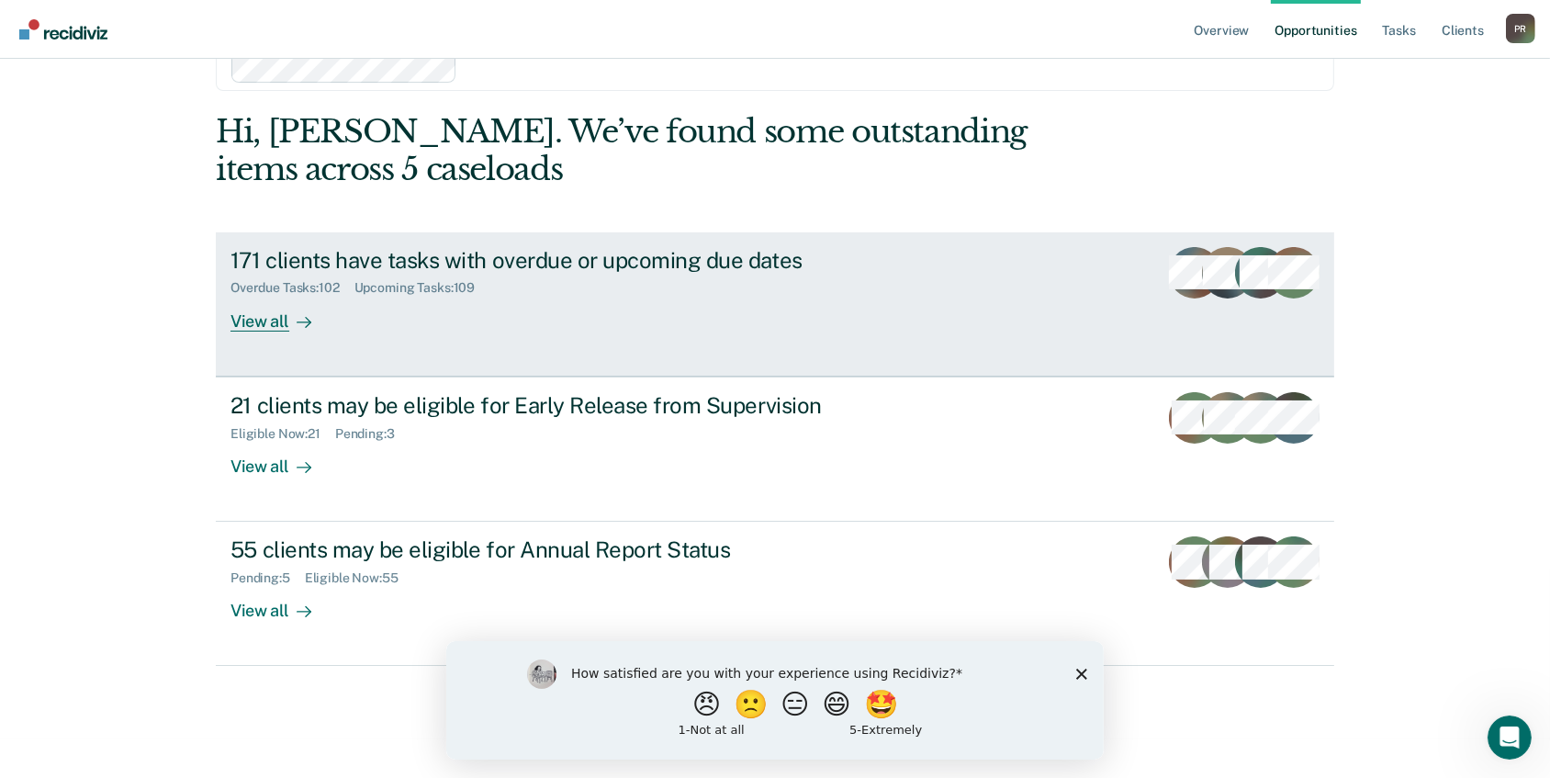
scroll to position [500, 0]
click at [333, 331] on div "View all" at bounding box center [281, 314] width 103 height 36
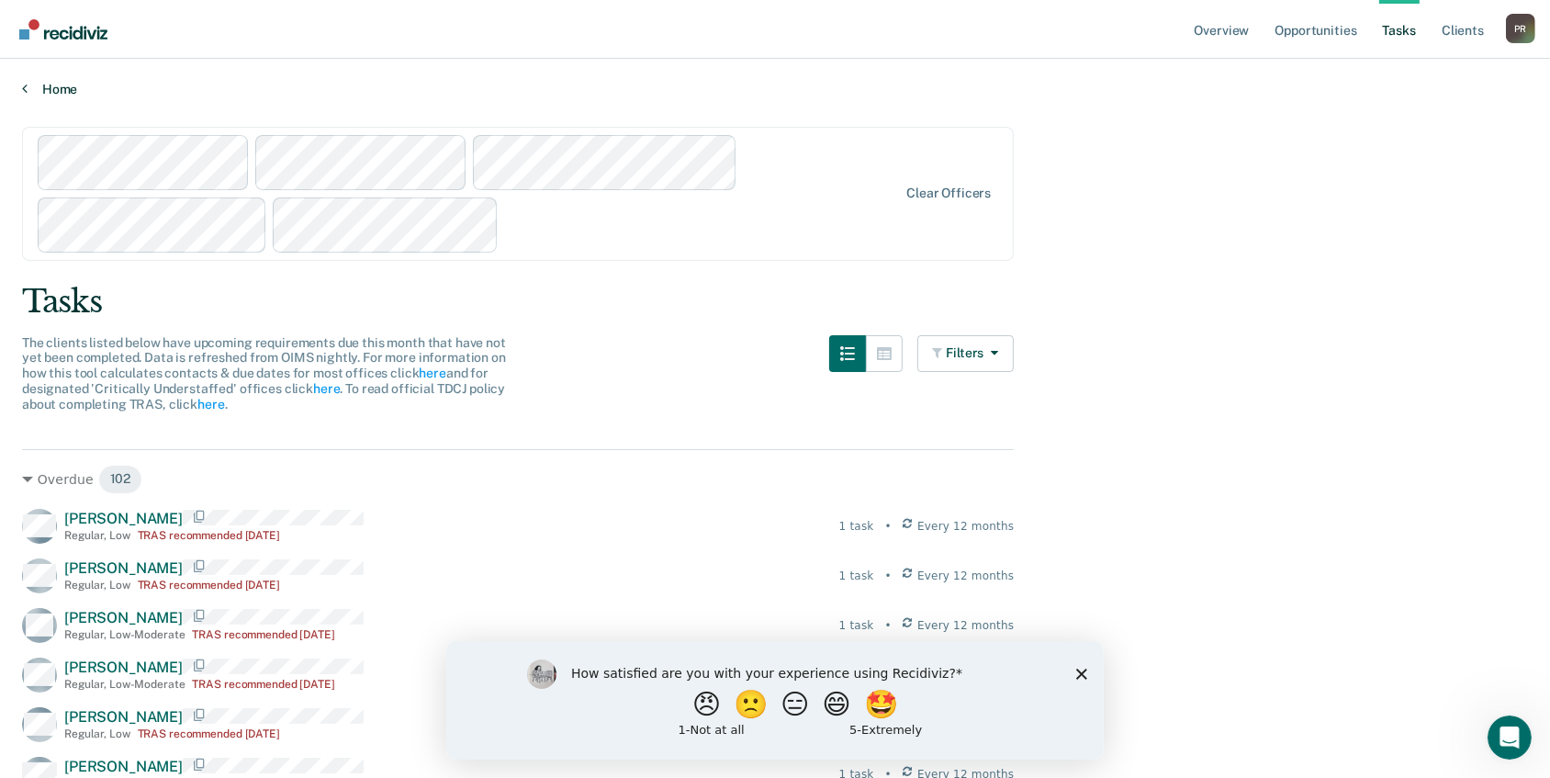
click at [55, 97] on link "Home" at bounding box center [775, 89] width 1506 height 17
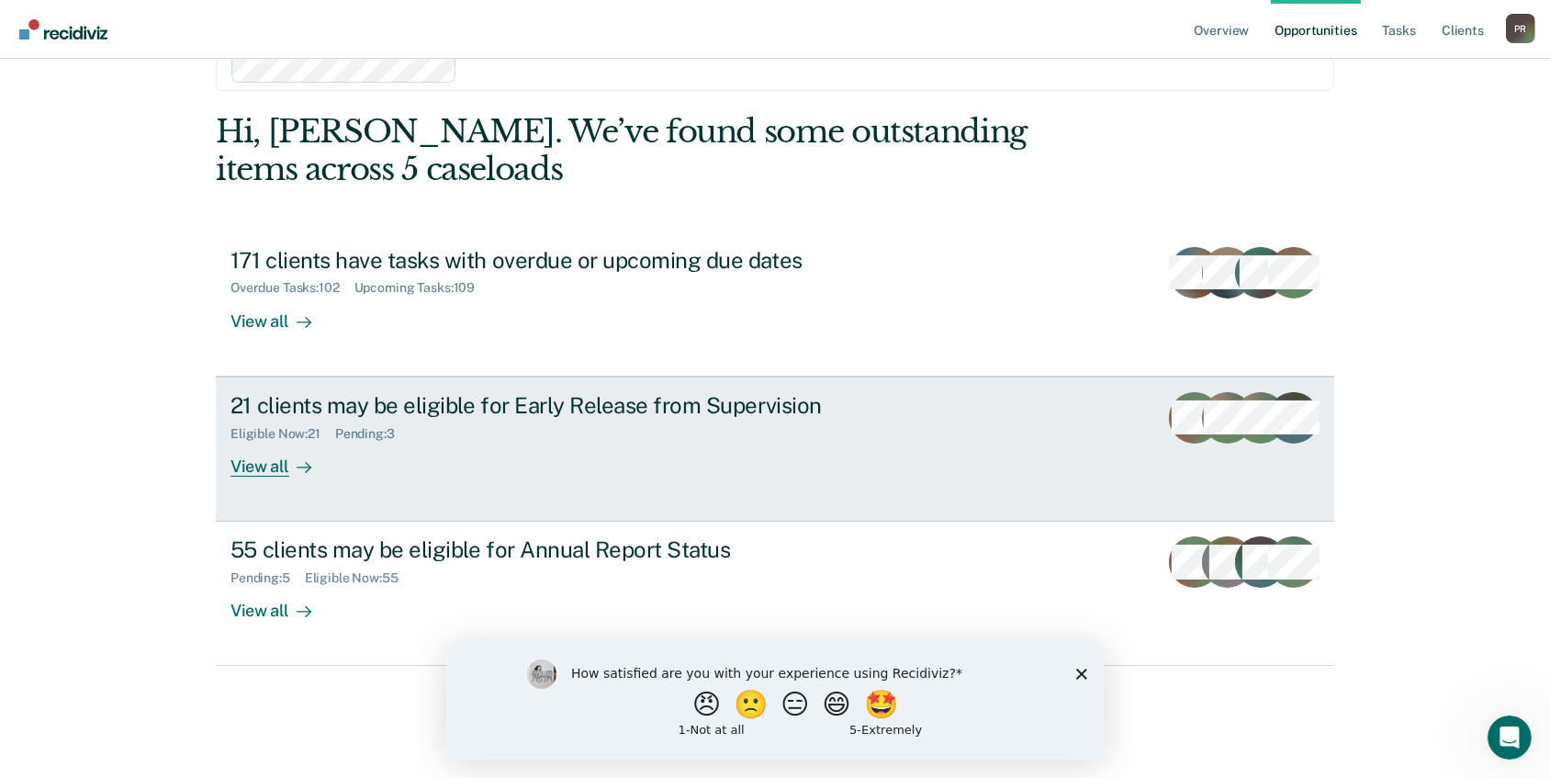
scroll to position [835, 0]
click at [333, 477] on div "View all" at bounding box center [281, 459] width 103 height 36
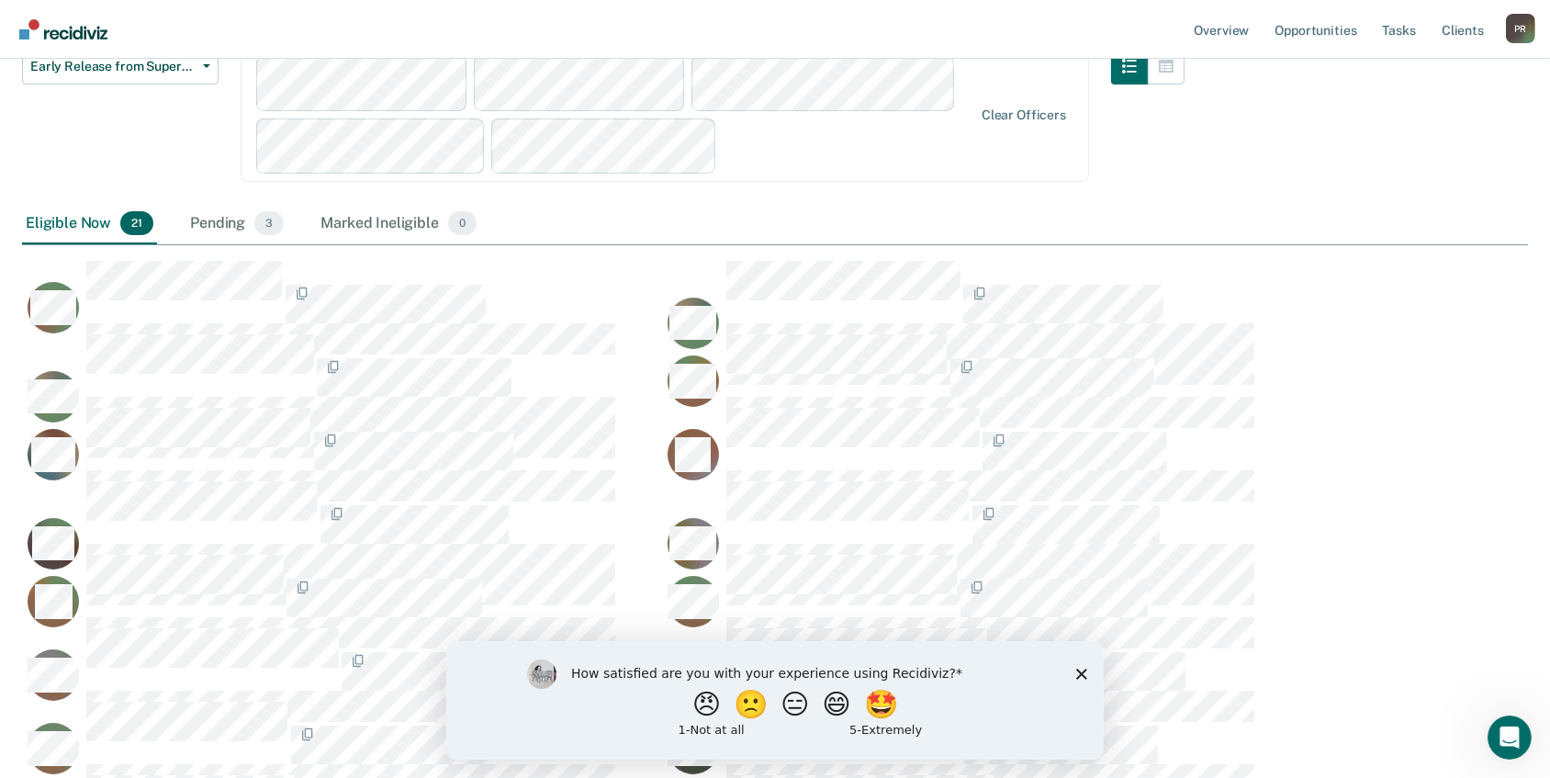
scroll to position [240, 0]
